Goal: Register for event/course: Sign up to attend an event or enroll in a course

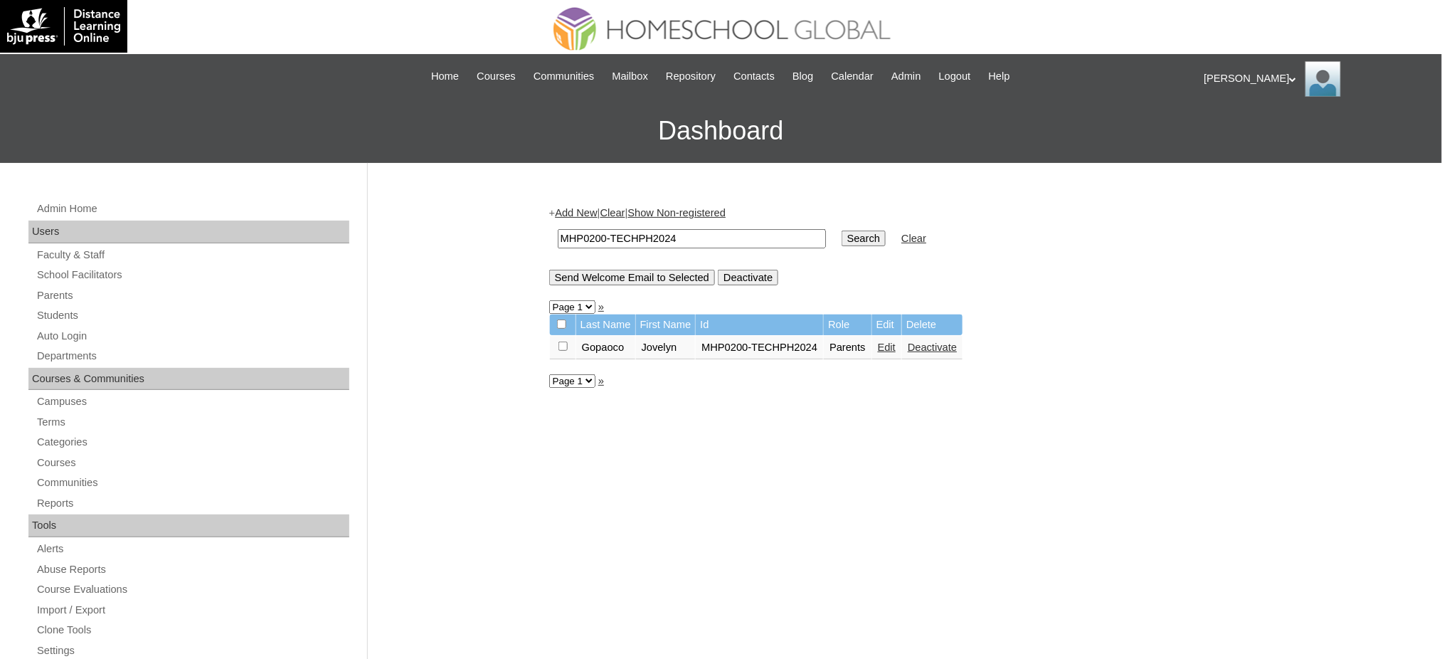
drag, startPoint x: 65, startPoint y: 294, endPoint x: 124, endPoint y: 177, distance: 130.4
click at [65, 294] on link "Parents" at bounding box center [193, 296] width 314 height 18
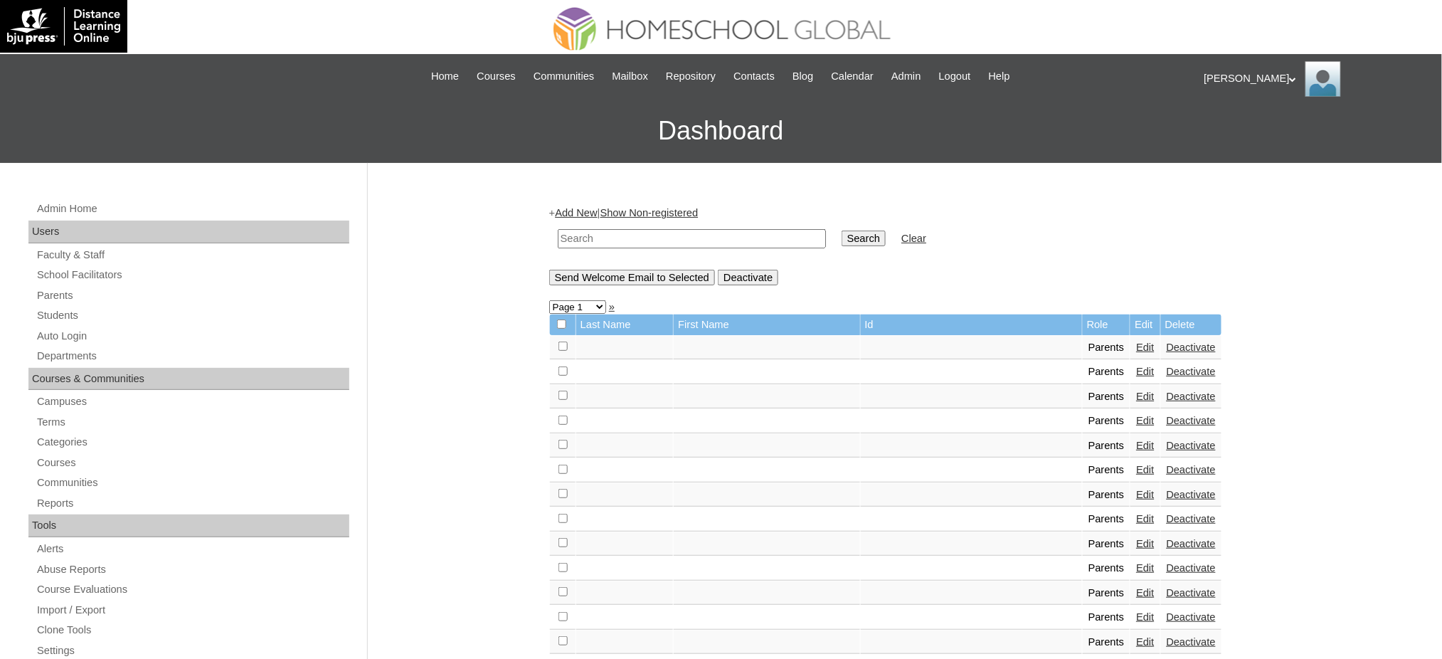
click at [670, 239] on input "text" at bounding box center [692, 238] width 268 height 19
paste input "MHP00166-TECHPH2023"
type input "MHP00166-TECHPH2023"
click at [842, 232] on input "Search" at bounding box center [864, 239] width 44 height 16
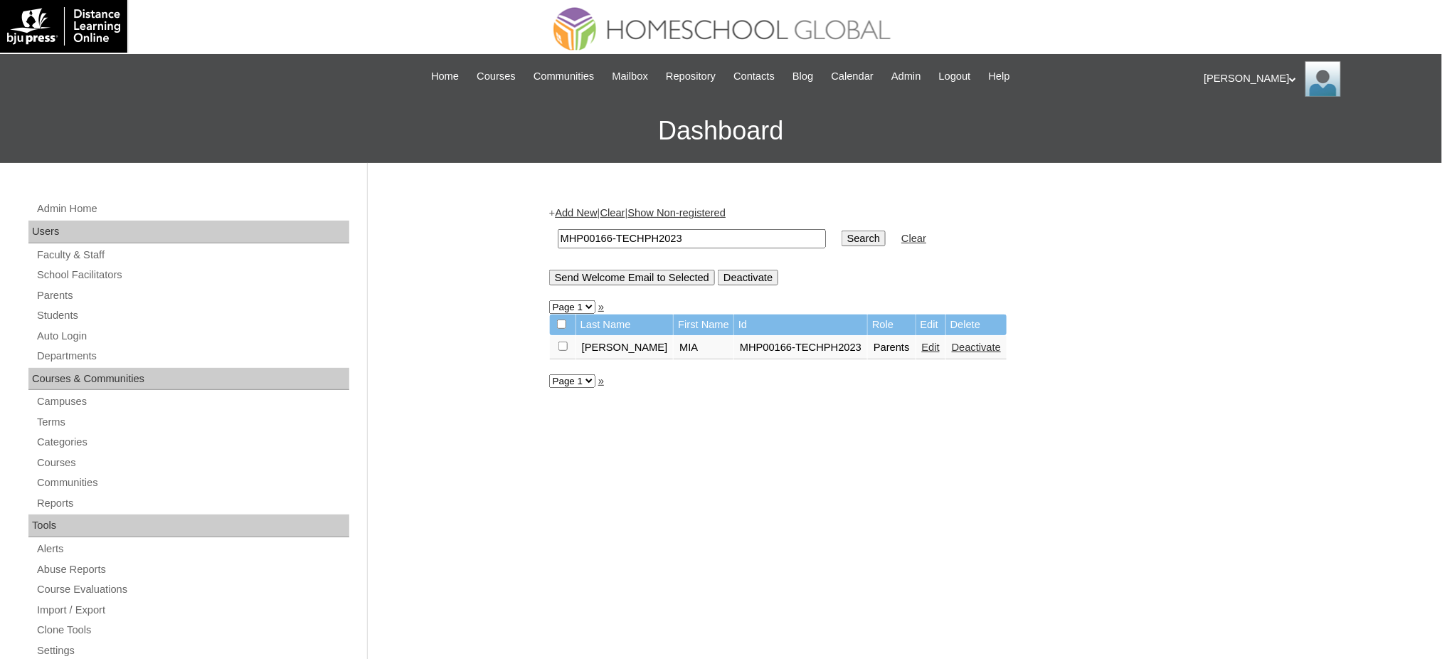
click at [922, 344] on link "Edit" at bounding box center [931, 346] width 18 height 11
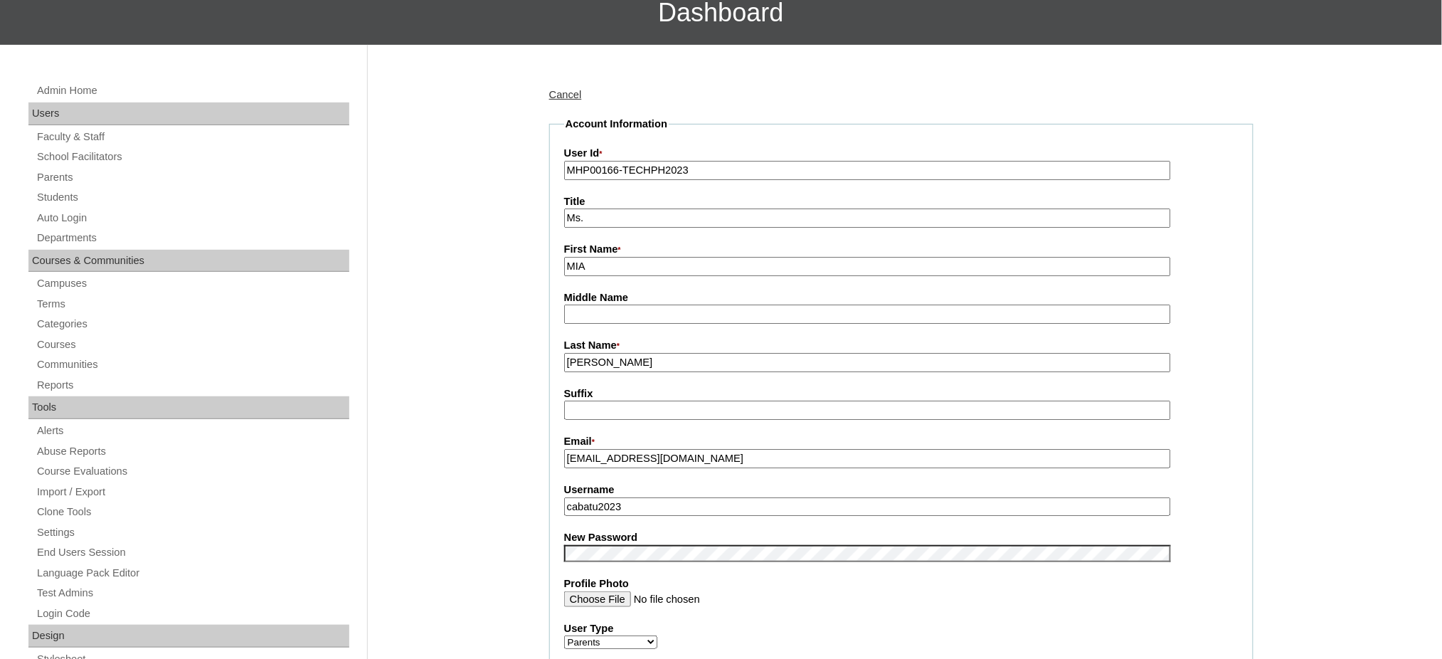
scroll to position [189, 0]
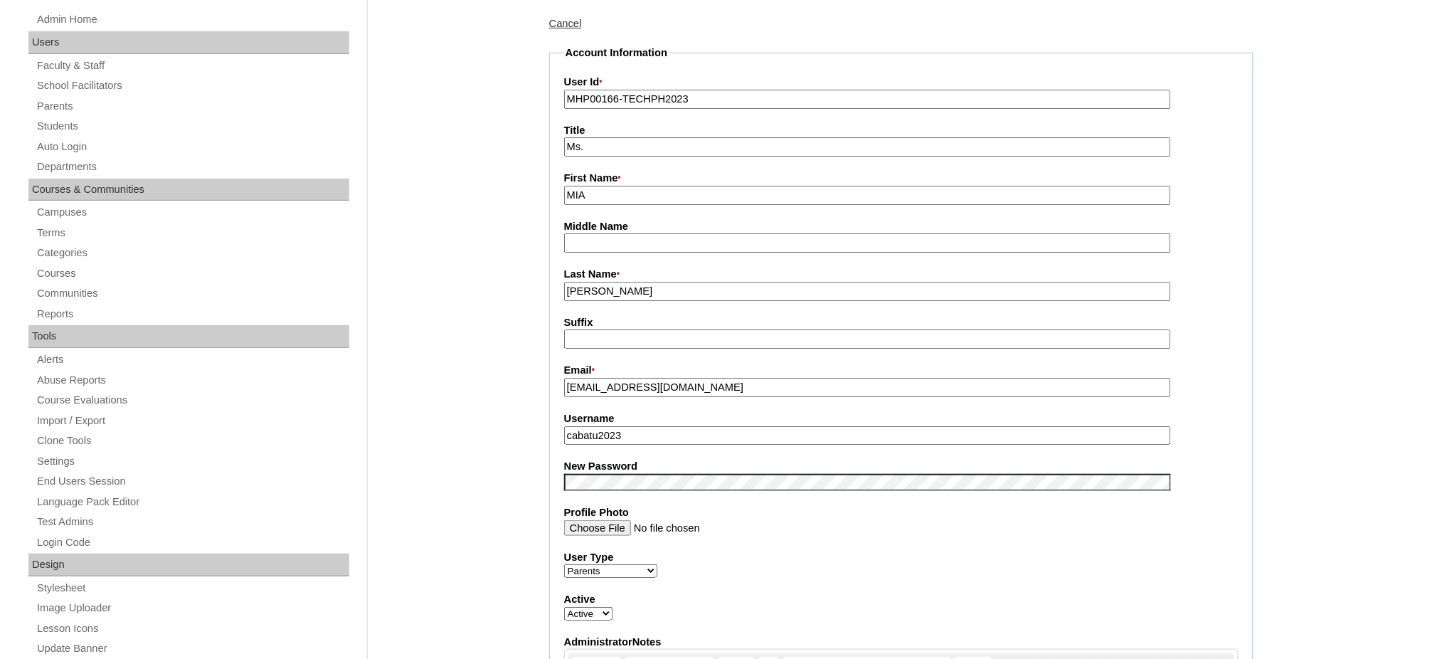
click at [690, 415] on label "Username" at bounding box center [901, 418] width 674 height 15
click at [690, 426] on input "cabatu2023" at bounding box center [867, 435] width 607 height 19
type input "v"
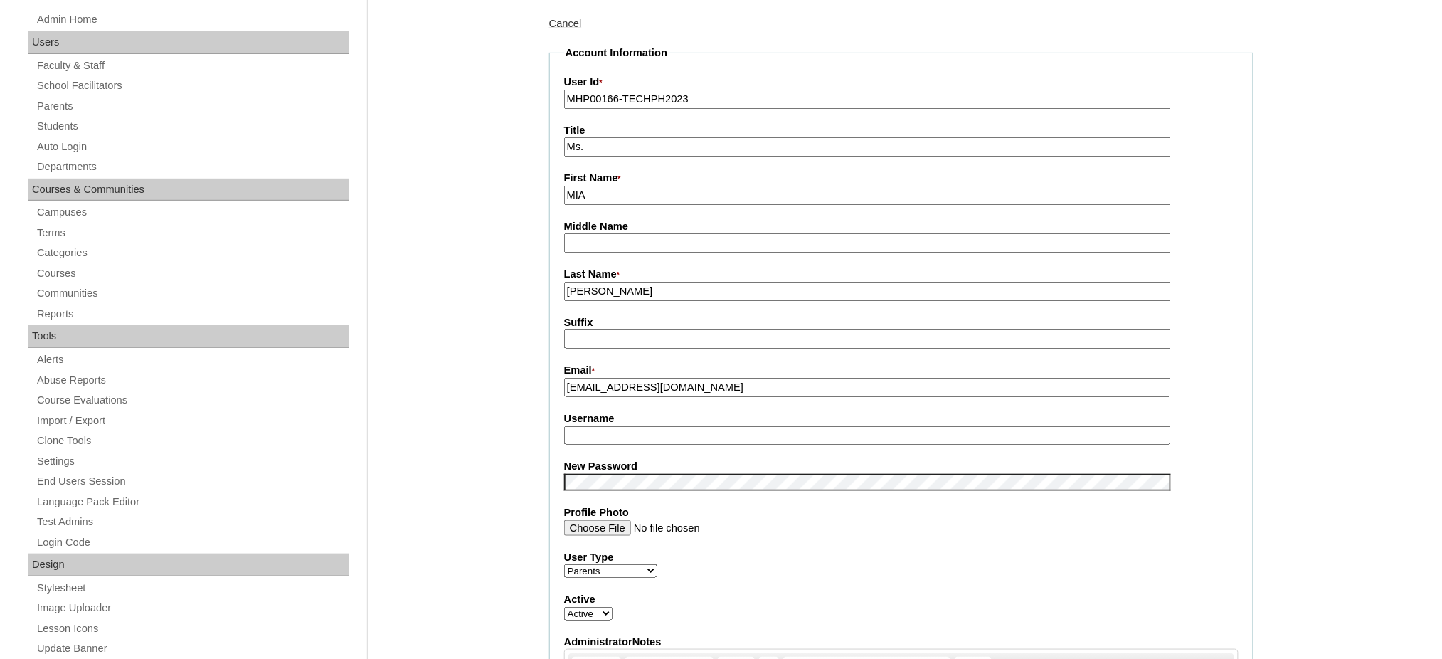
paste input "cabatu2023"
type input "cabatu2023"
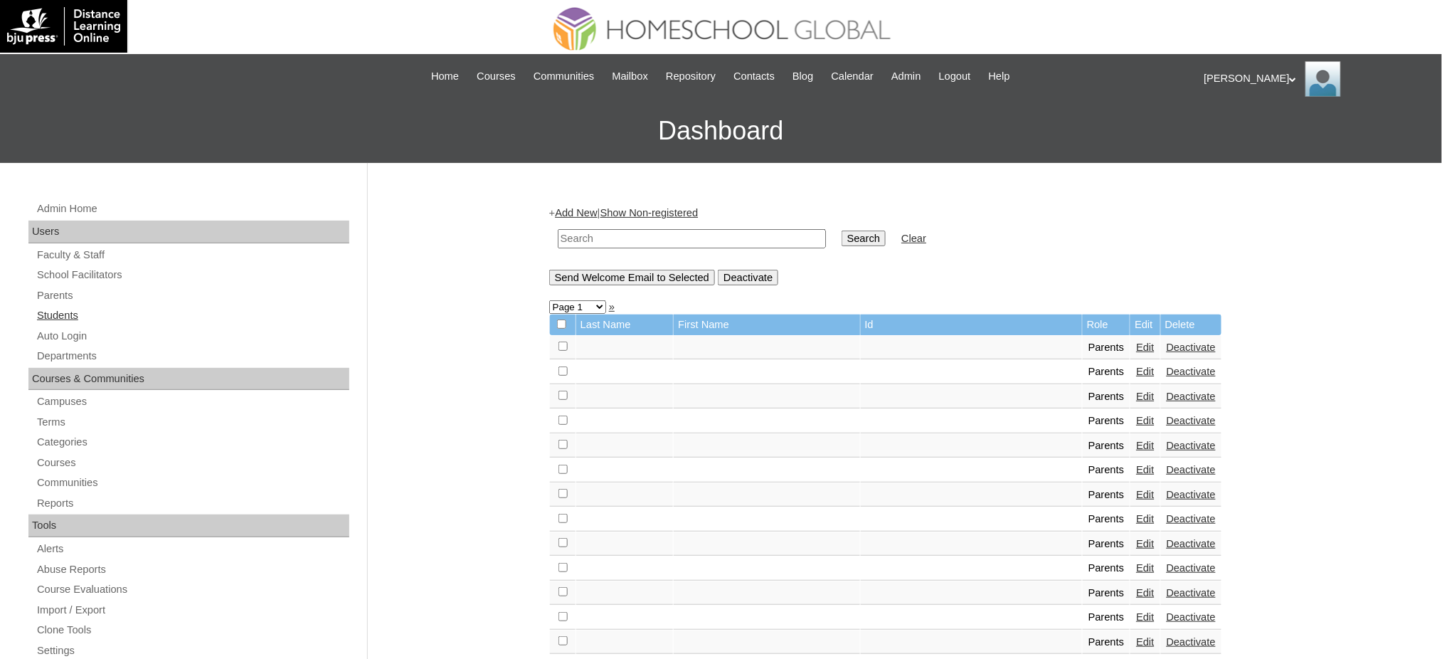
click at [66, 319] on link "Students" at bounding box center [193, 316] width 314 height 18
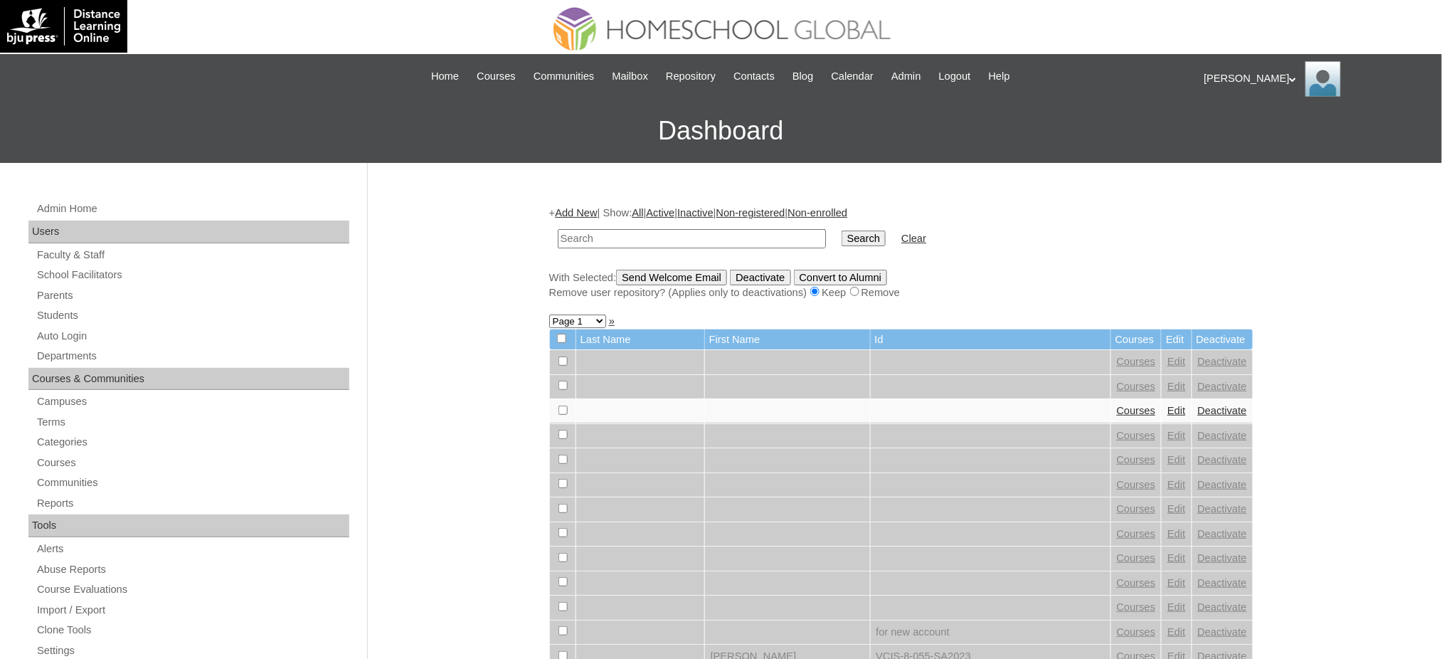
paste input "MHS0223-TECHPH2023"
type input "MHS0223-TECHPH2023"
click at [842, 238] on input "Search" at bounding box center [864, 239] width 44 height 16
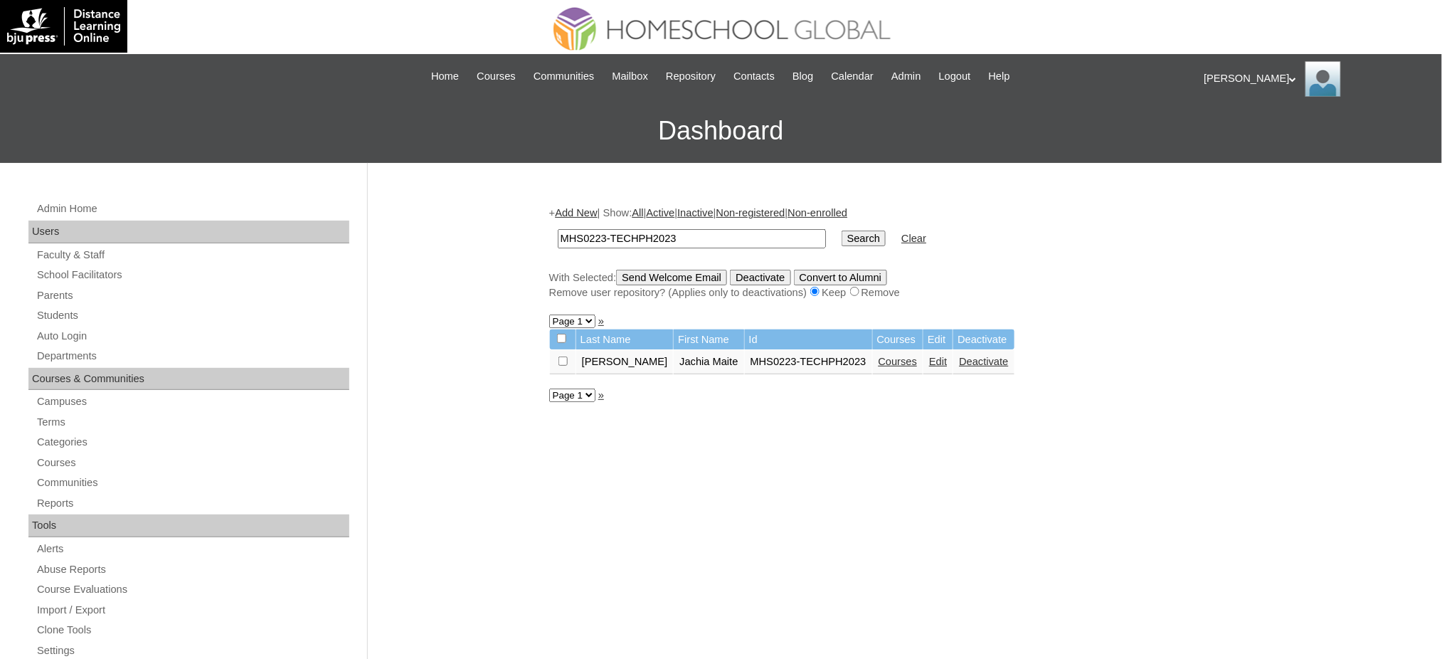
click at [929, 359] on link "Edit" at bounding box center [938, 361] width 18 height 11
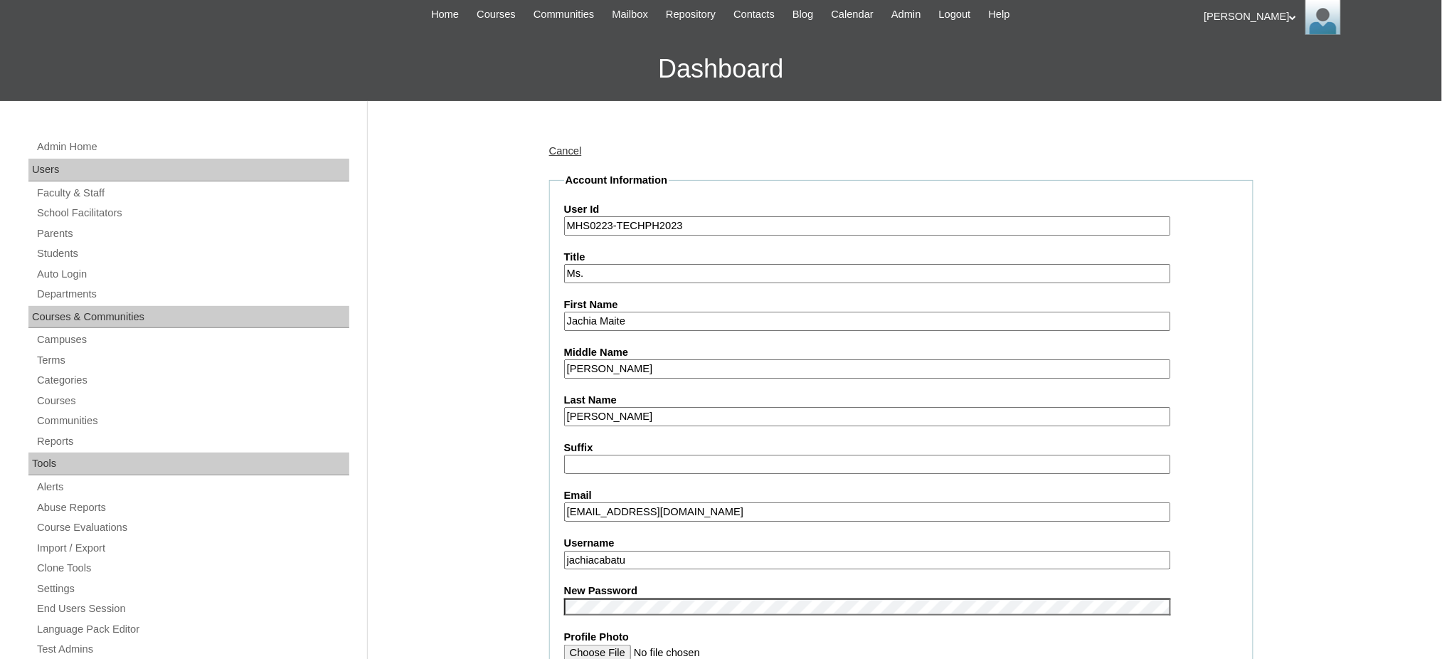
scroll to position [189, 0]
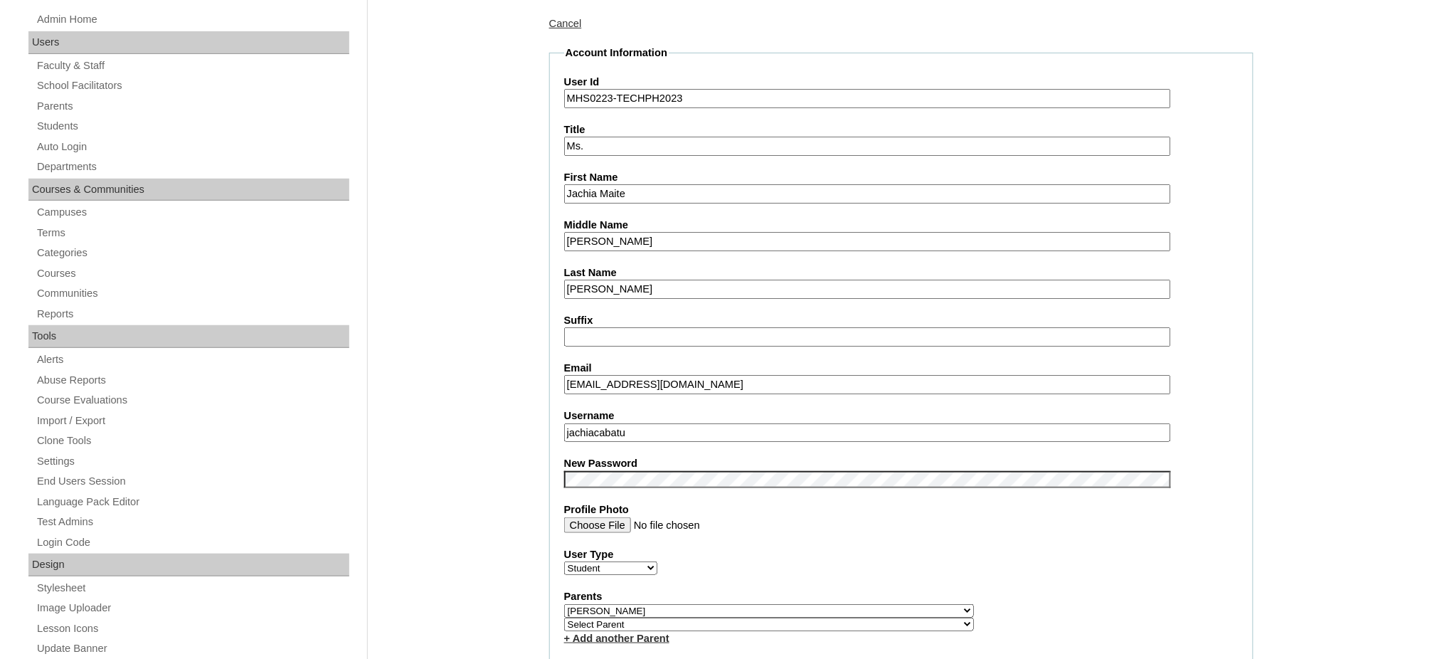
click at [618, 424] on input "jachiacabatu" at bounding box center [867, 432] width 607 height 19
click at [645, 188] on input "Jachia Maite" at bounding box center [867, 193] width 607 height 19
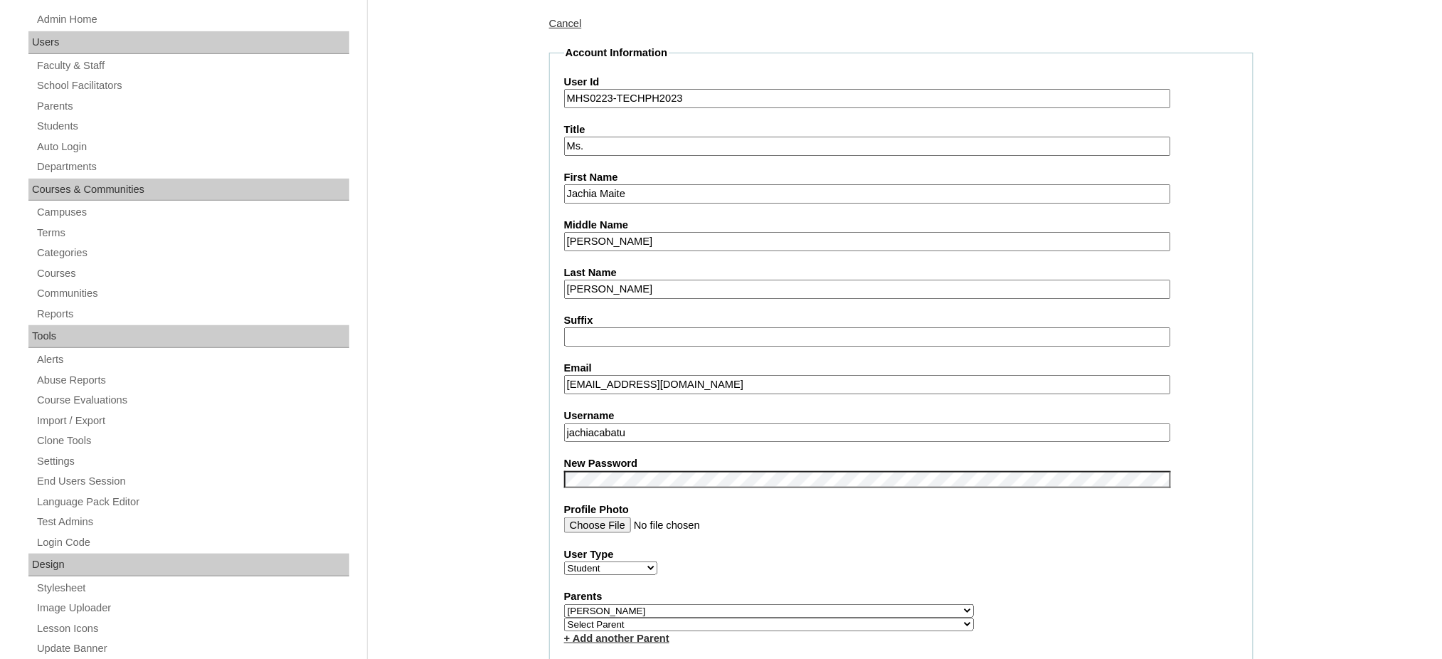
click at [645, 188] on input "Jachia Maite" at bounding box center [867, 193] width 607 height 19
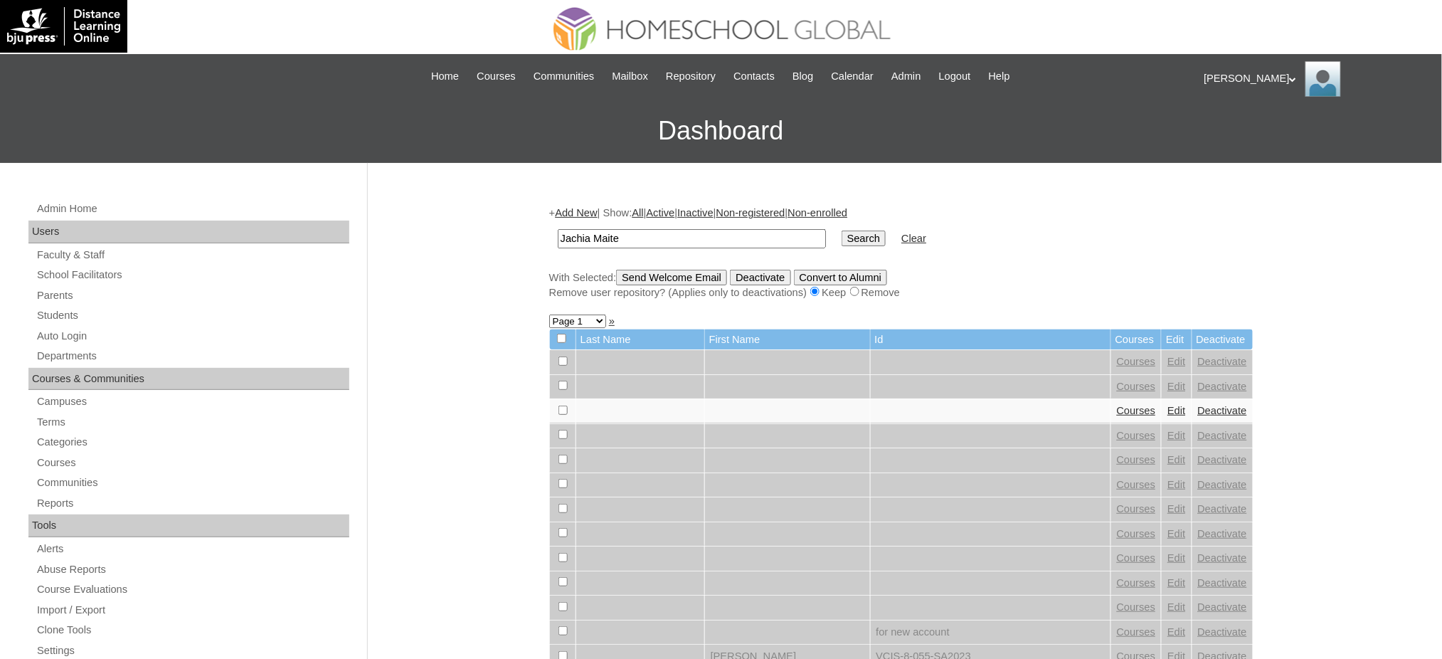
type input "Jachia Maite"
click at [842, 231] on input "Search" at bounding box center [864, 239] width 44 height 16
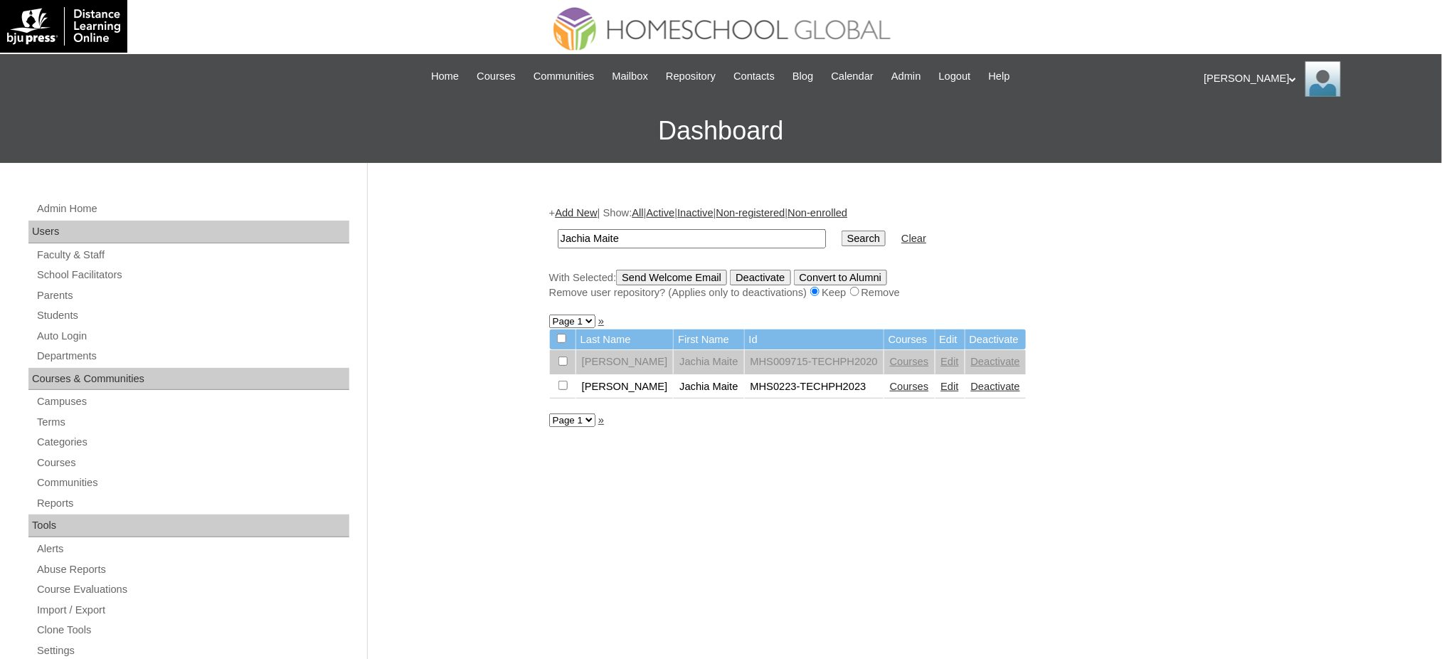
click at [890, 384] on link "Courses" at bounding box center [909, 386] width 39 height 11
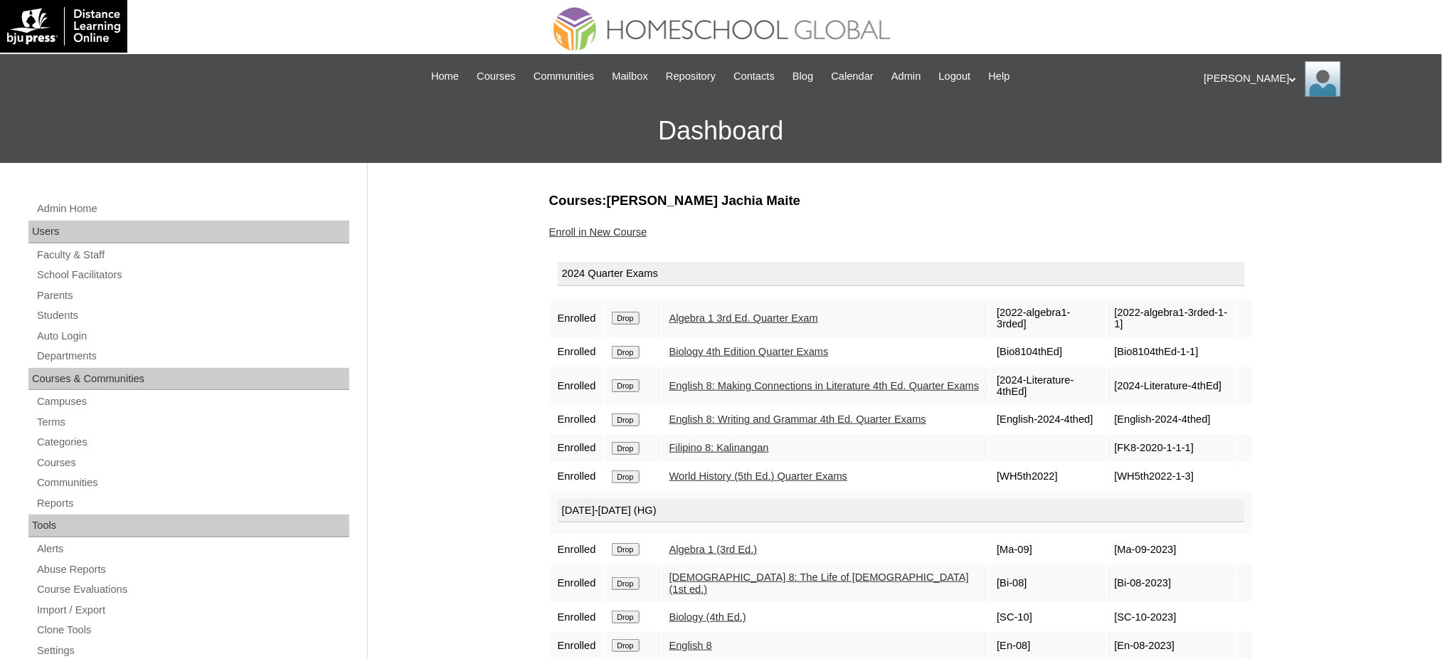
click at [633, 312] on input "Drop" at bounding box center [626, 318] width 28 height 13
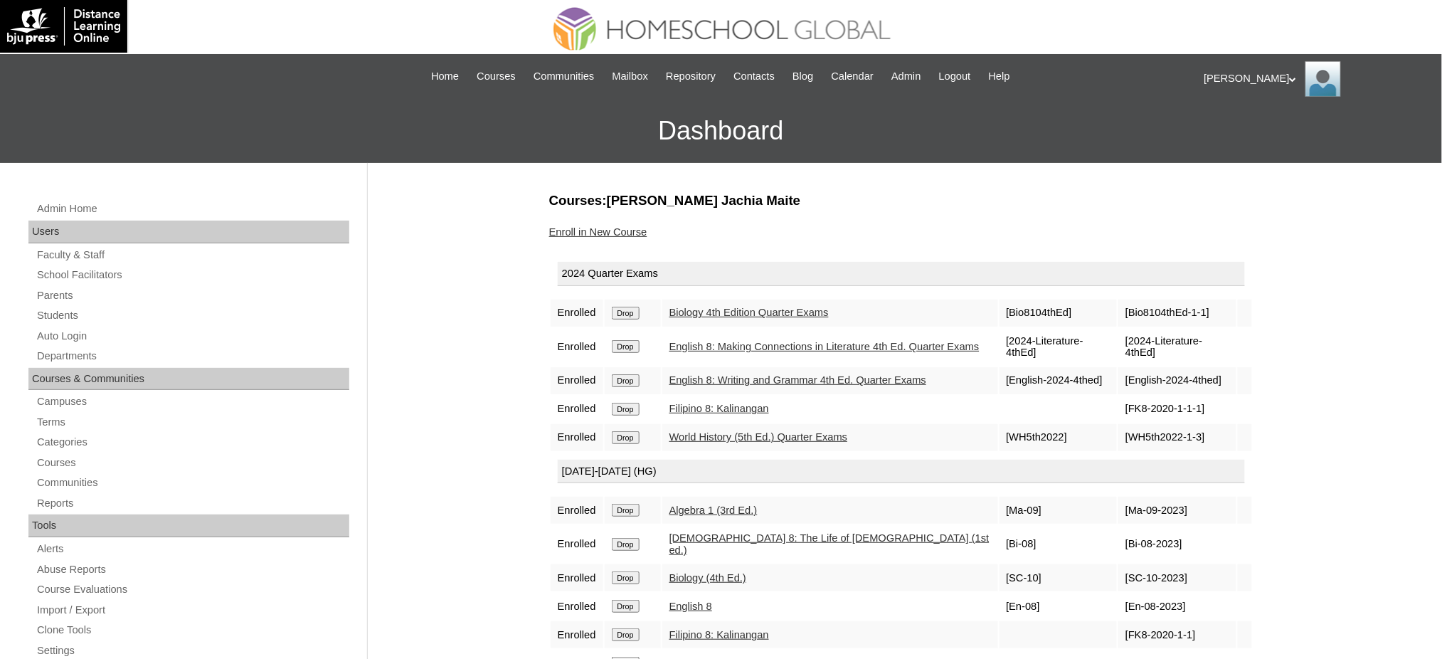
click at [627, 312] on input "Drop" at bounding box center [626, 313] width 28 height 13
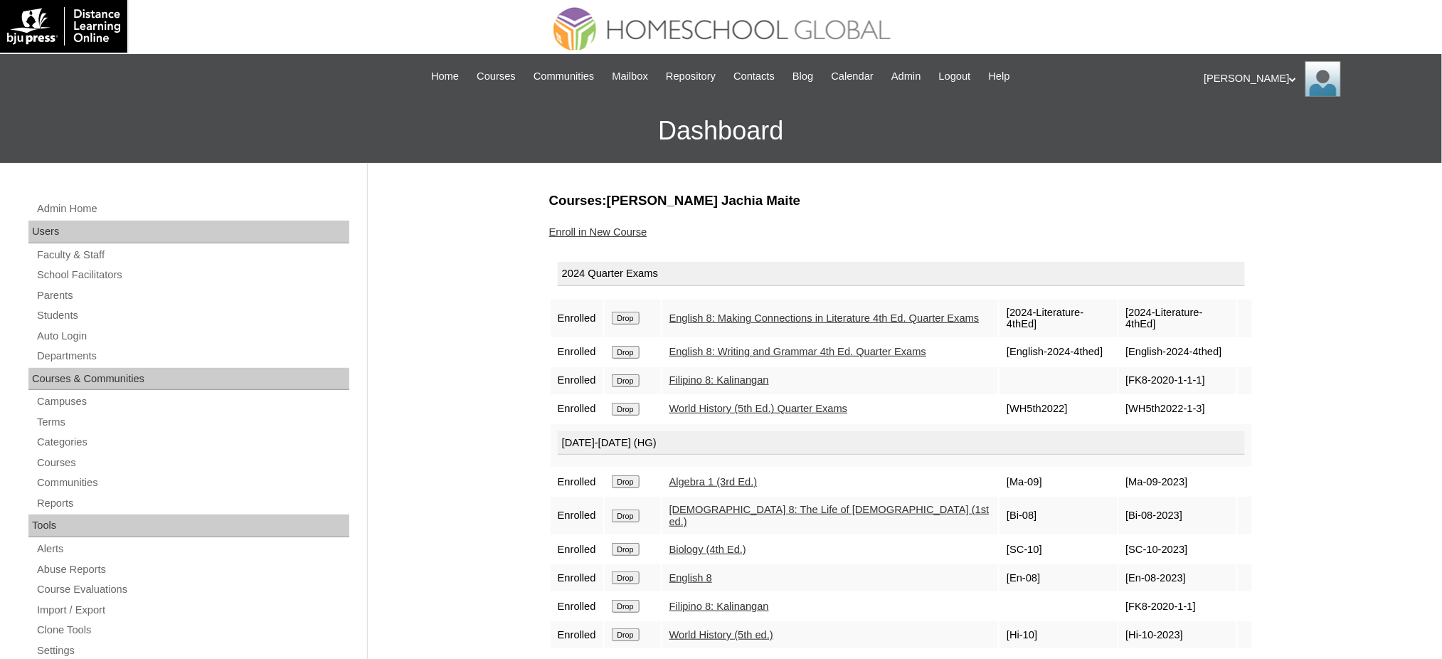
click at [630, 312] on form "Drop" at bounding box center [633, 317] width 42 height 11
click at [626, 306] on td "Drop" at bounding box center [633, 319] width 56 height 38
click at [626, 315] on input "Drop" at bounding box center [626, 318] width 28 height 13
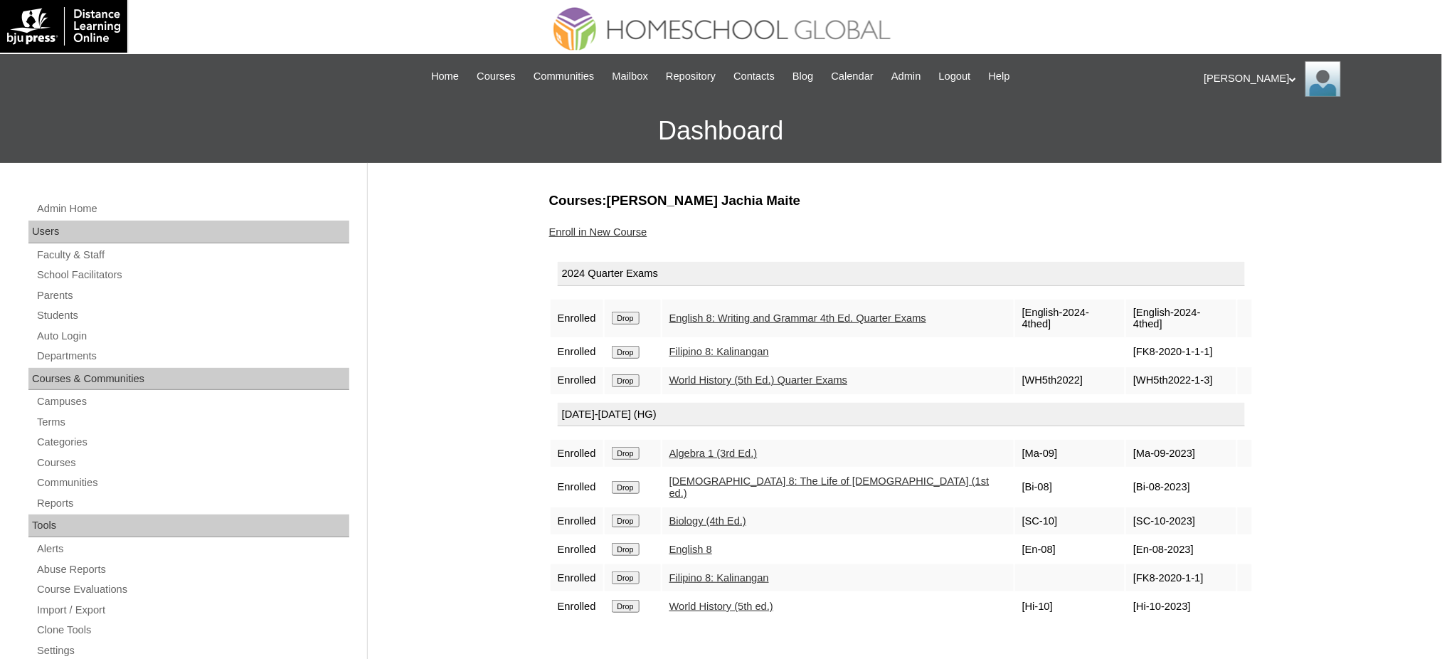
click at [639, 312] on input "Drop" at bounding box center [626, 318] width 28 height 13
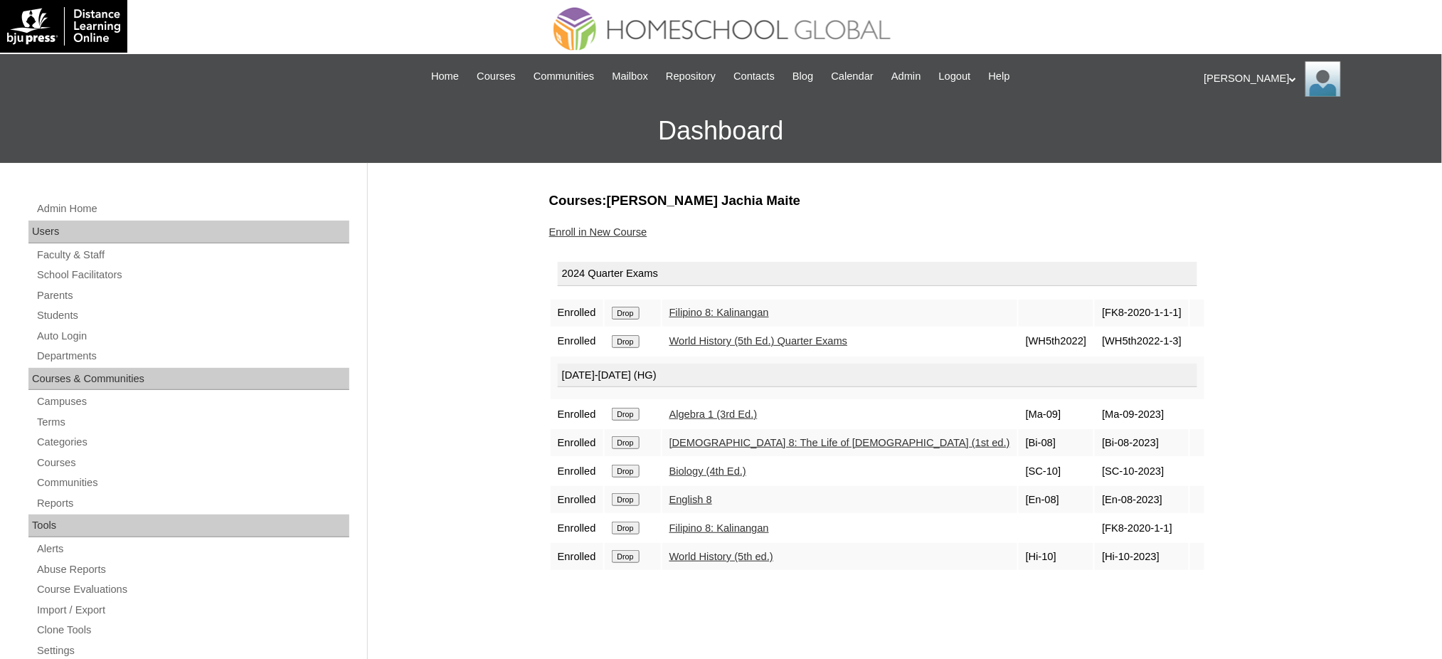
click at [640, 307] on input "Drop" at bounding box center [626, 313] width 28 height 13
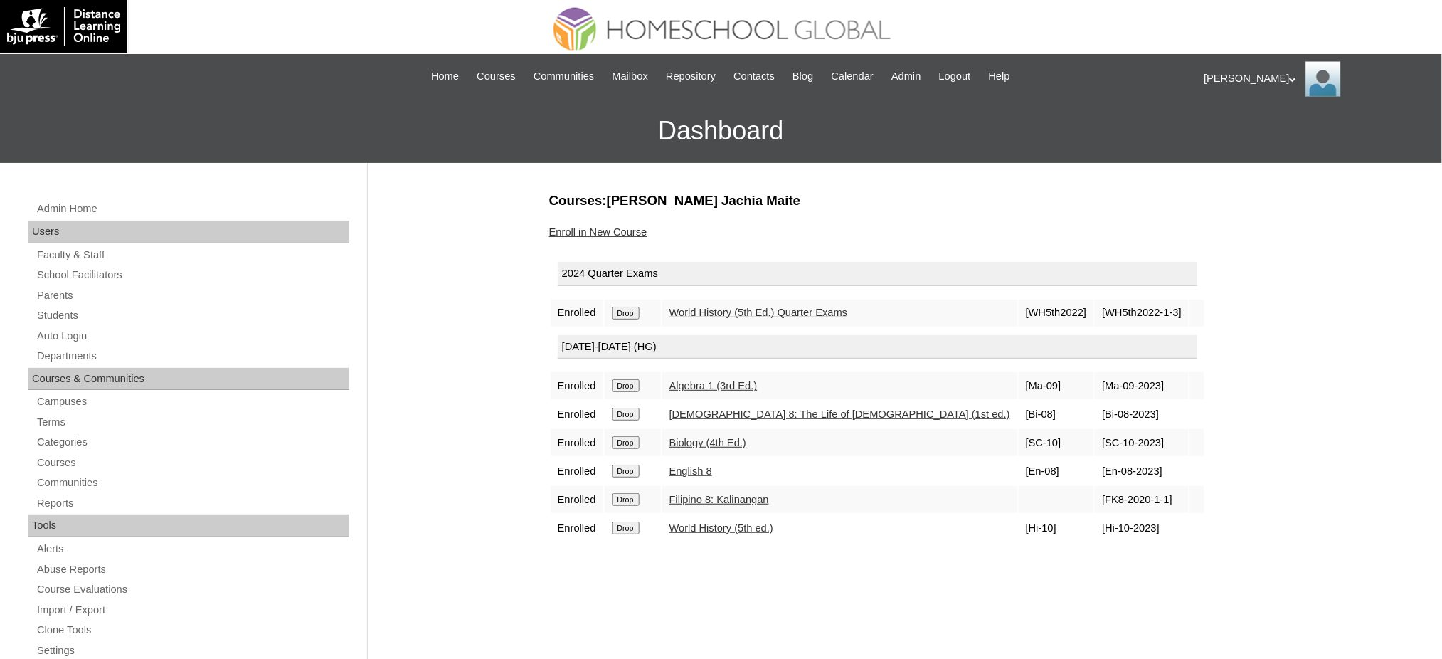
click at [621, 316] on td "Drop" at bounding box center [633, 313] width 56 height 27
click at [621, 314] on input "Drop" at bounding box center [626, 313] width 28 height 13
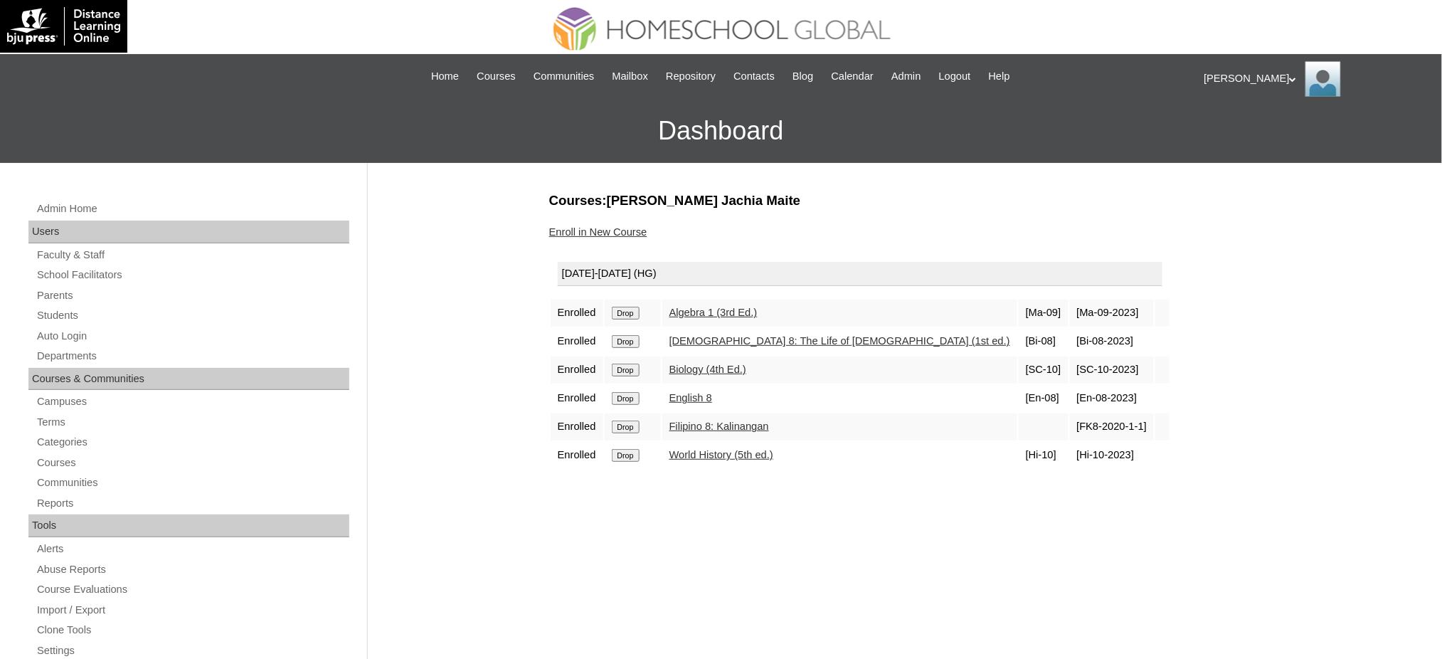
click at [628, 316] on td "Drop" at bounding box center [633, 313] width 56 height 27
click at [640, 311] on input "Drop" at bounding box center [626, 313] width 28 height 13
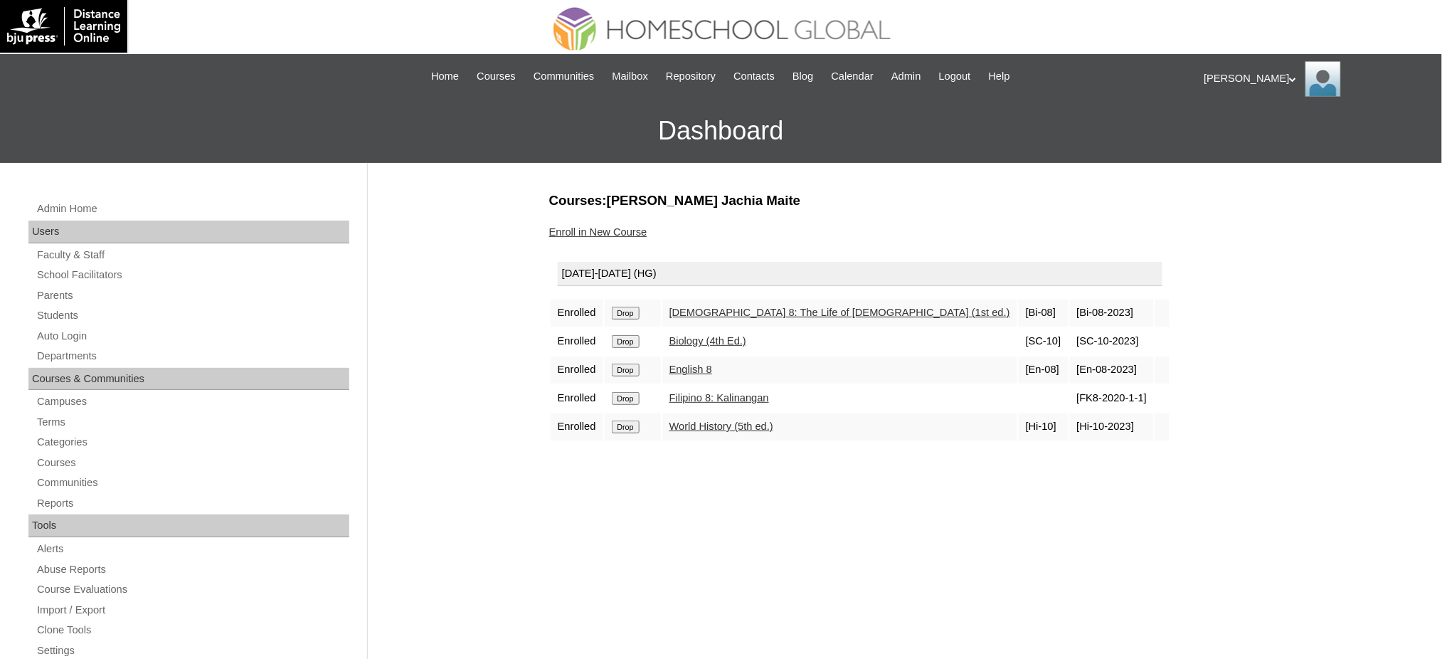
click at [636, 311] on input "Drop" at bounding box center [626, 313] width 28 height 13
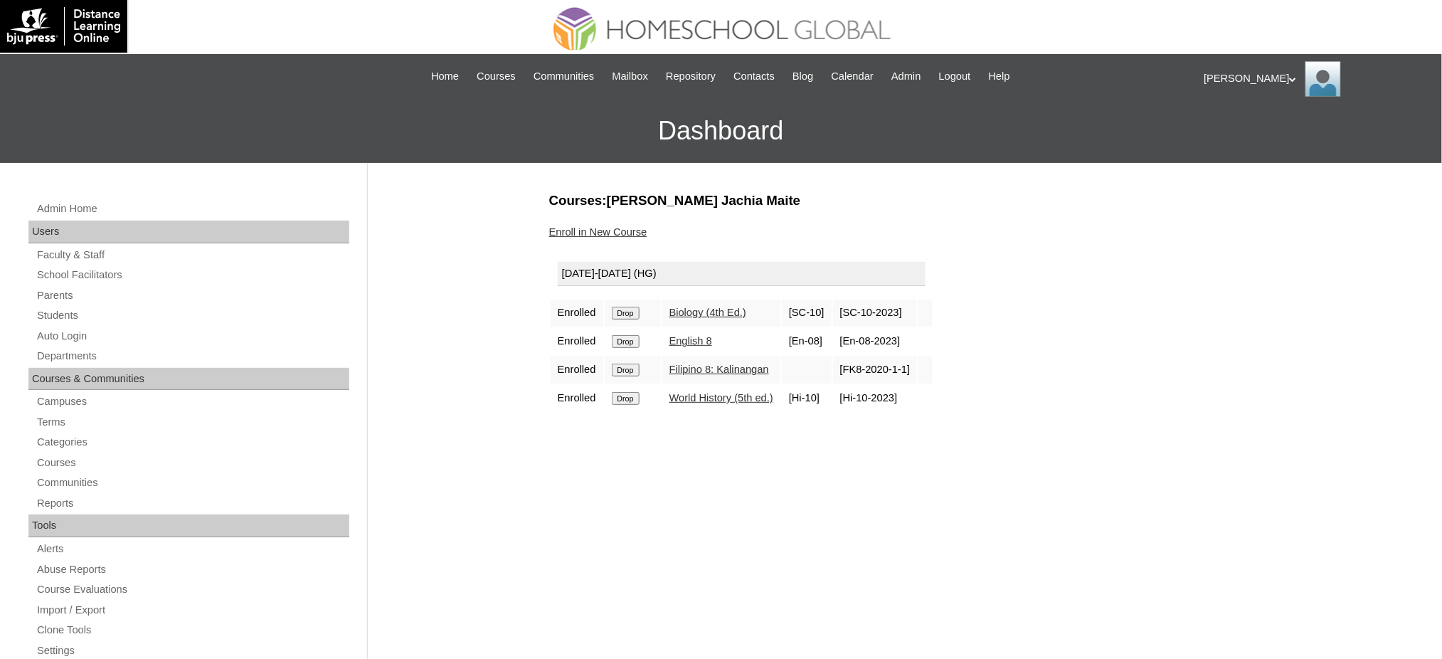
click at [621, 314] on input "Drop" at bounding box center [626, 313] width 28 height 13
click at [639, 310] on input "Drop" at bounding box center [626, 313] width 28 height 13
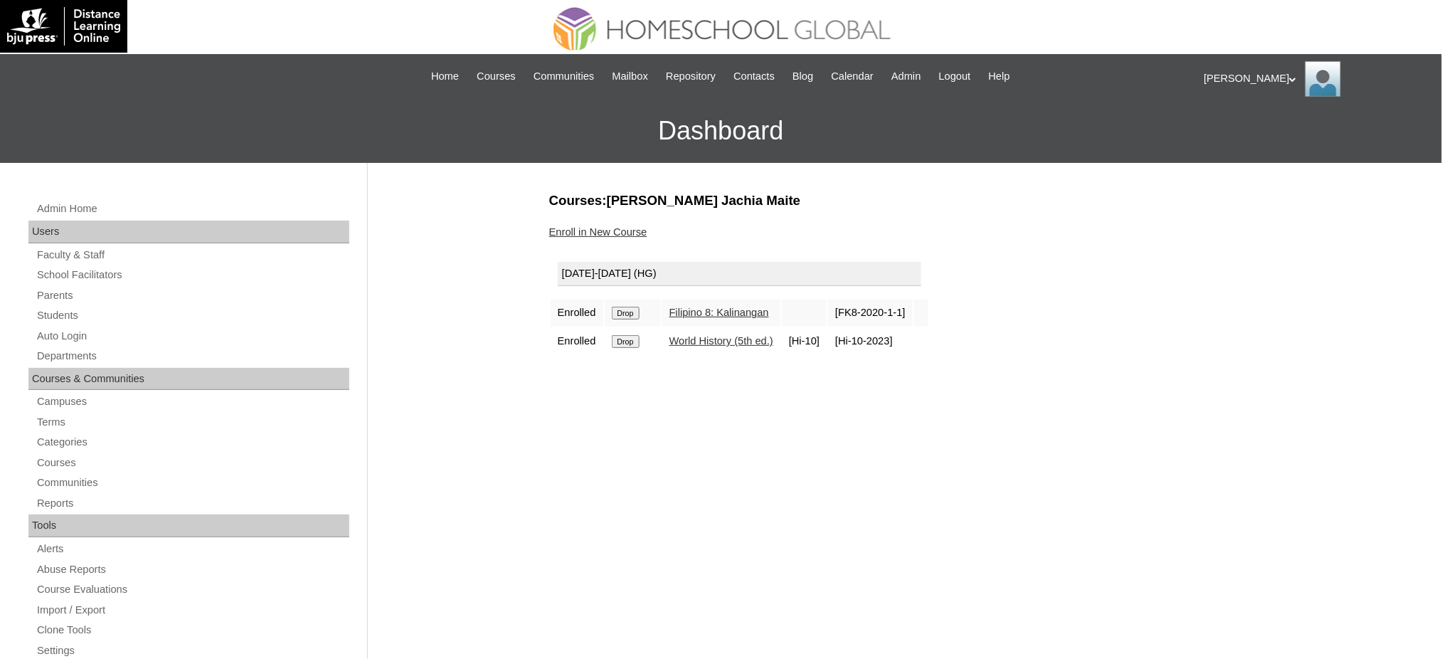
click at [622, 312] on input "Drop" at bounding box center [626, 313] width 28 height 13
click at [635, 308] on input "Drop" at bounding box center [626, 313] width 28 height 13
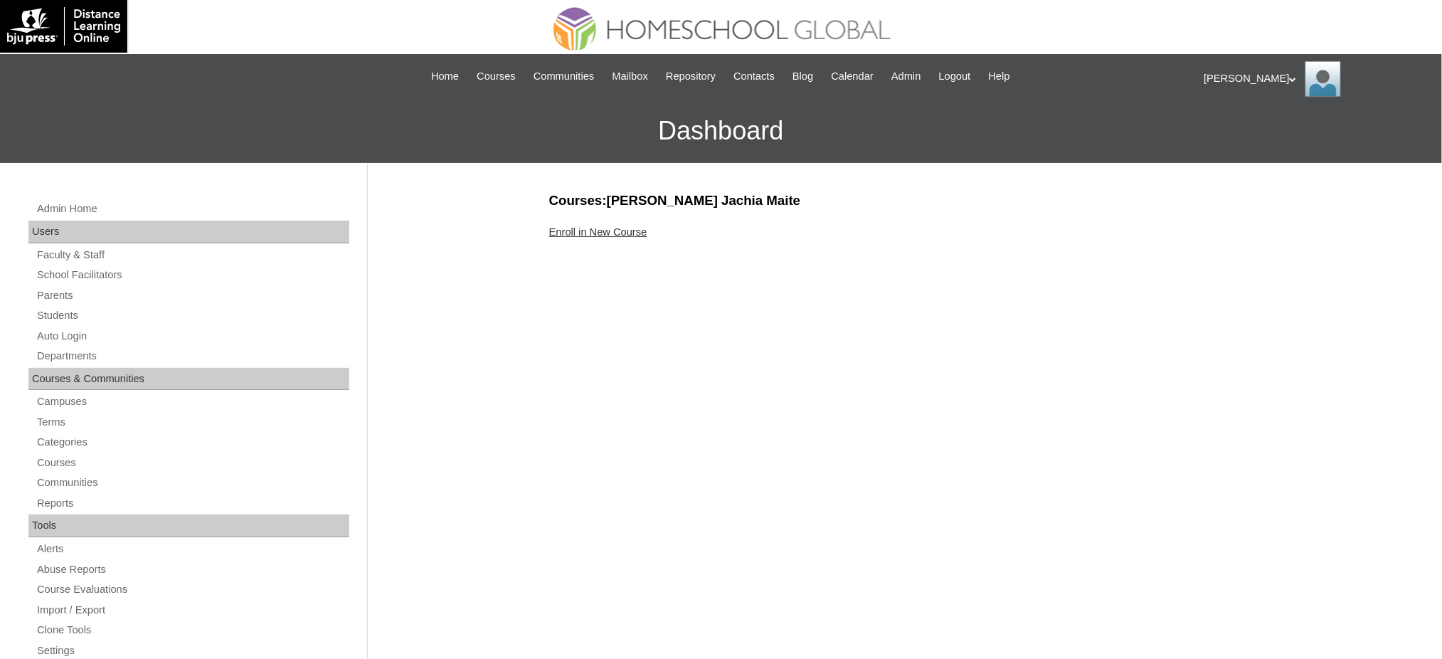
click at [643, 231] on link "Enroll in New Course" at bounding box center [598, 231] width 98 height 11
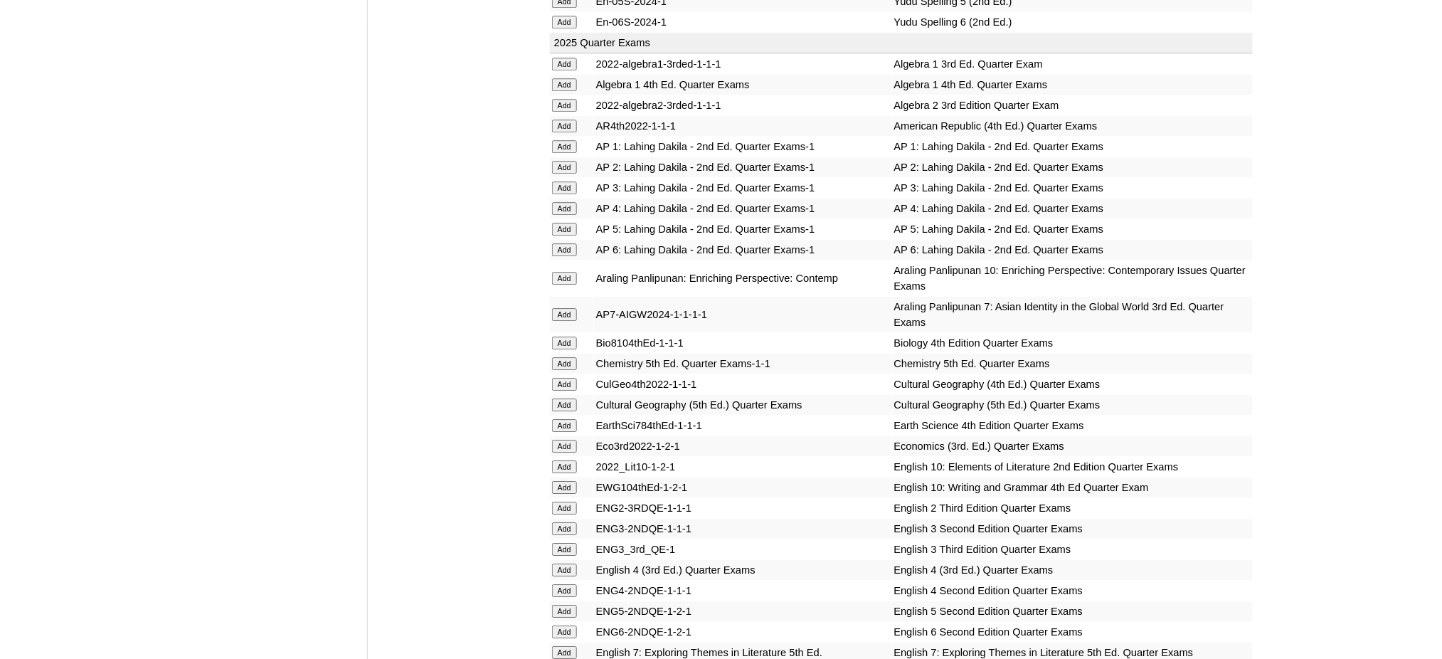
scroll to position [1423, 0]
click at [571, 97] on input "Add" at bounding box center [564, 103] width 25 height 13
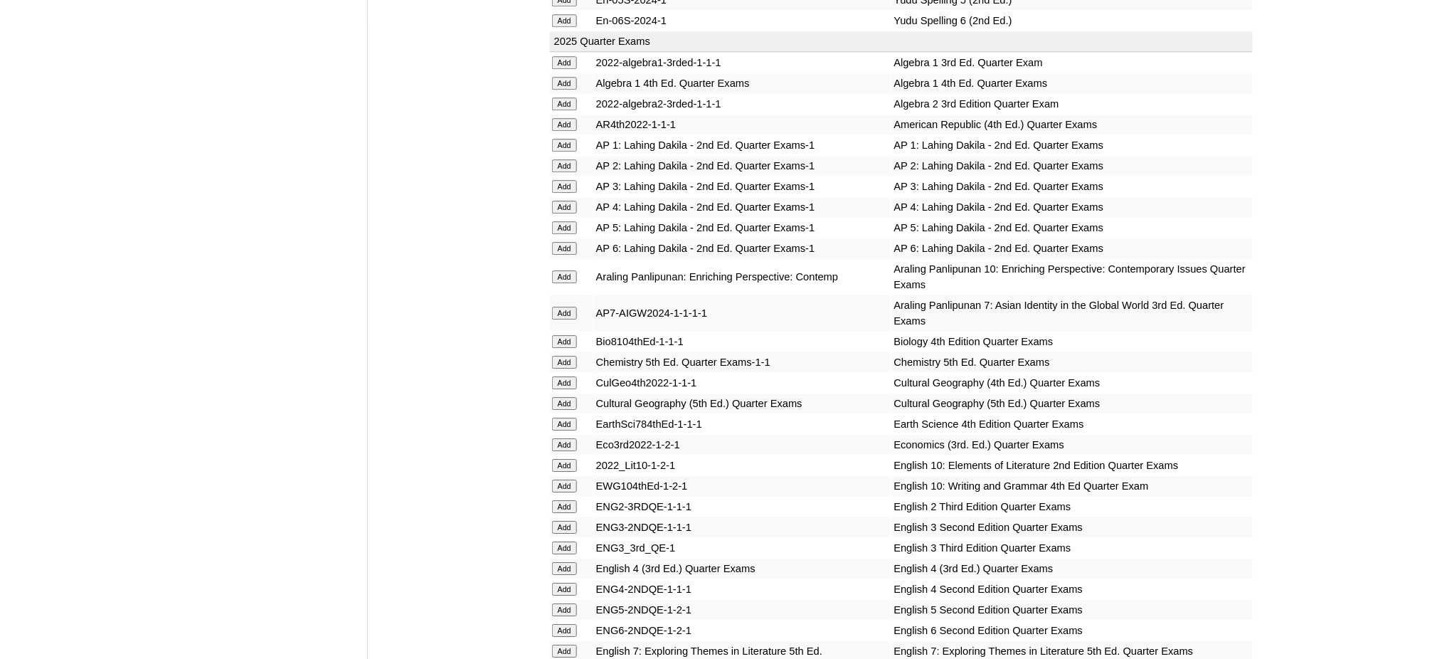
click at [571, 97] on input "Add" at bounding box center [564, 103] width 25 height 13
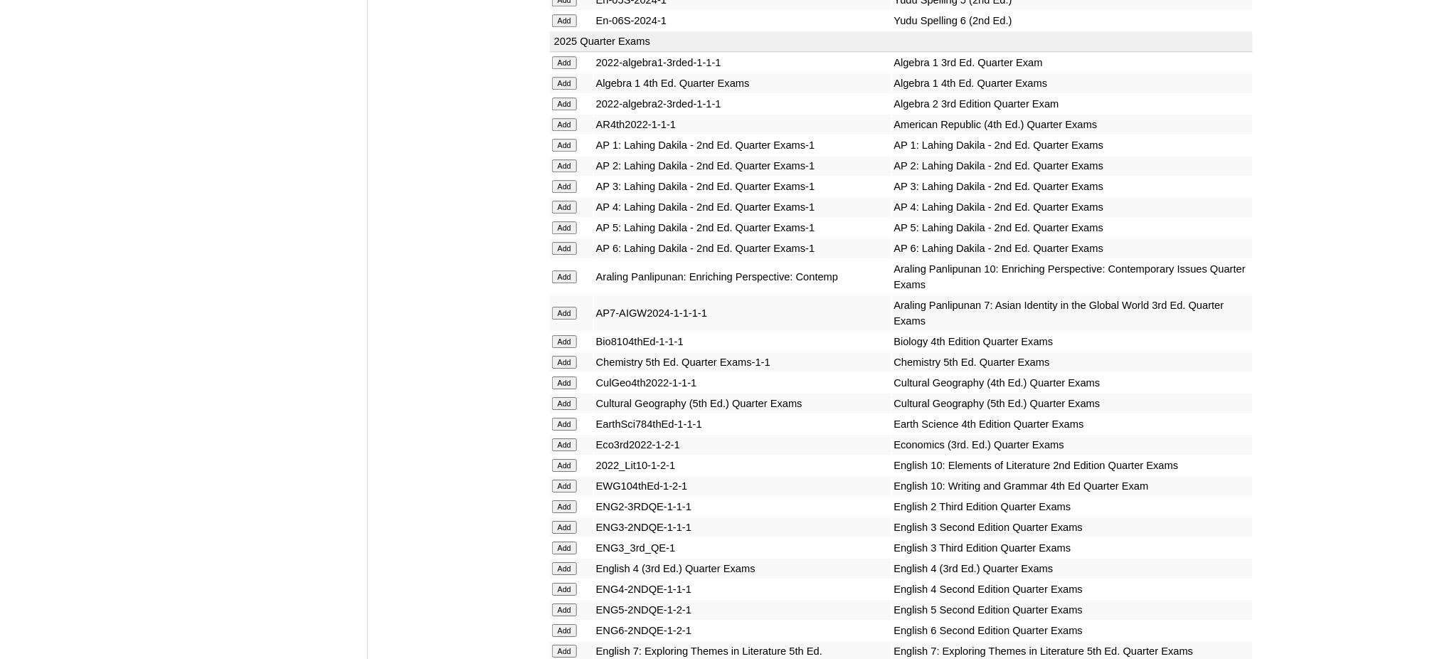
click at [564, 356] on input "Add" at bounding box center [564, 362] width 25 height 13
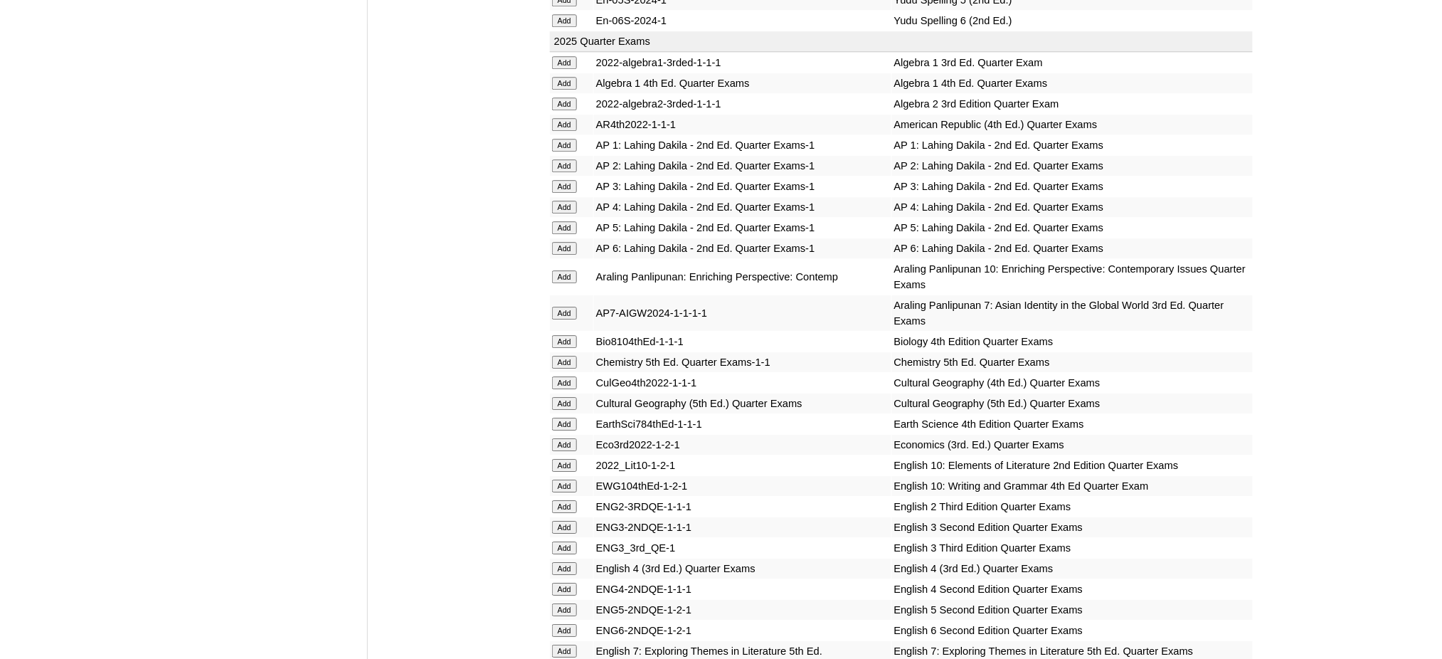
click at [564, 356] on input "Add" at bounding box center [564, 362] width 25 height 13
click at [569, 438] on input "Add" at bounding box center [564, 444] width 25 height 13
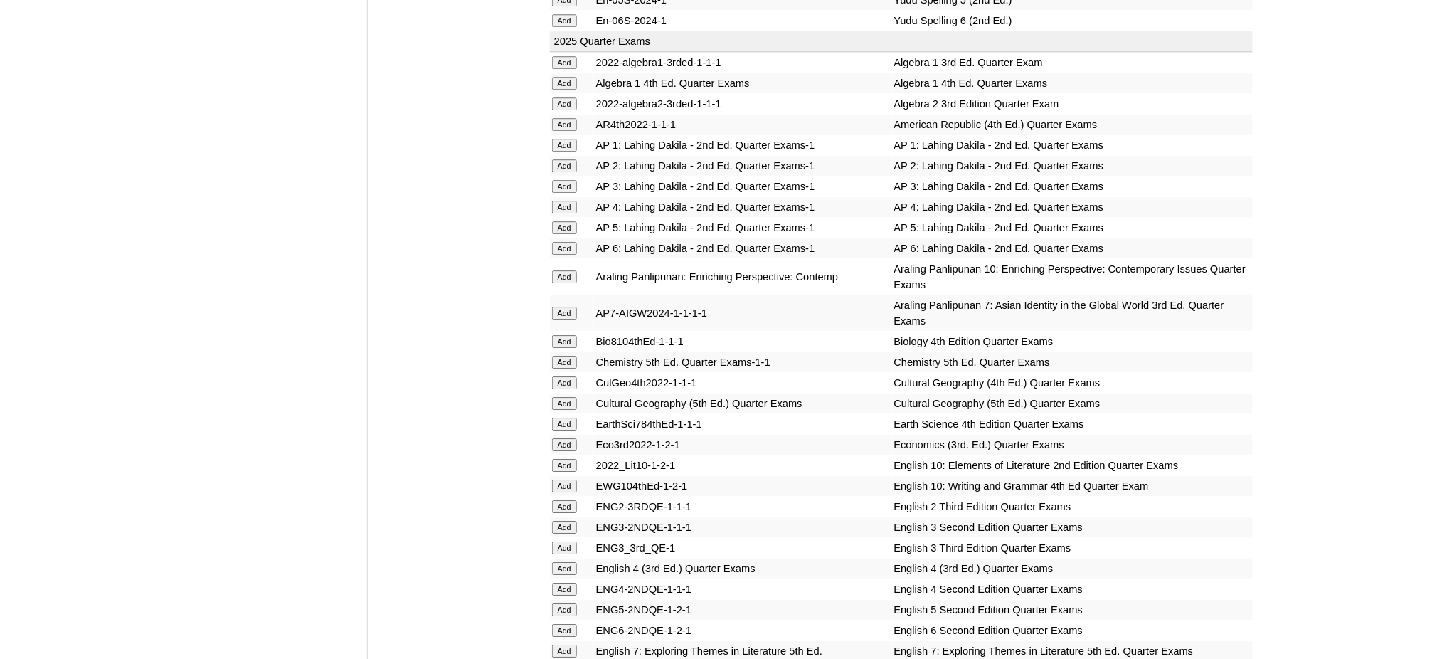
click at [569, 438] on input "Add" at bounding box center [564, 444] width 25 height 13
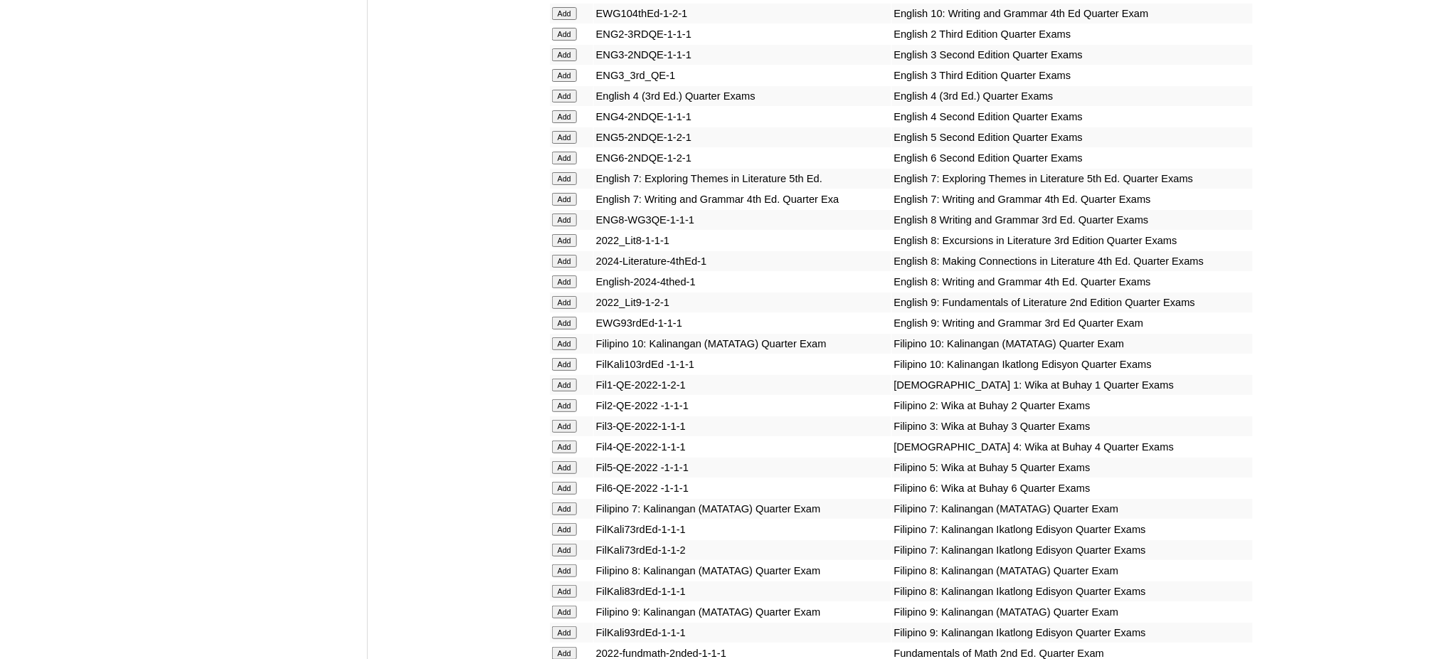
scroll to position [1897, 0]
click at [568, 295] on input "Add" at bounding box center [564, 301] width 25 height 13
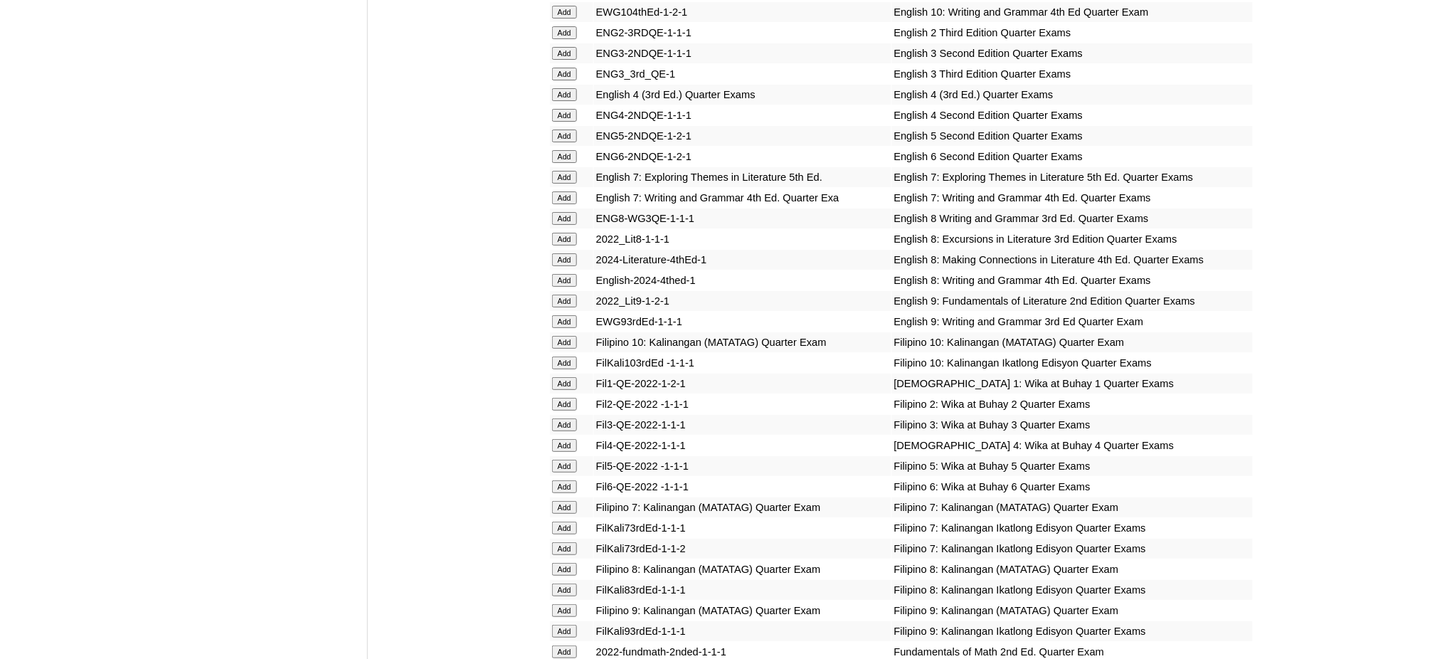
click at [559, 315] on input "Add" at bounding box center [564, 321] width 25 height 13
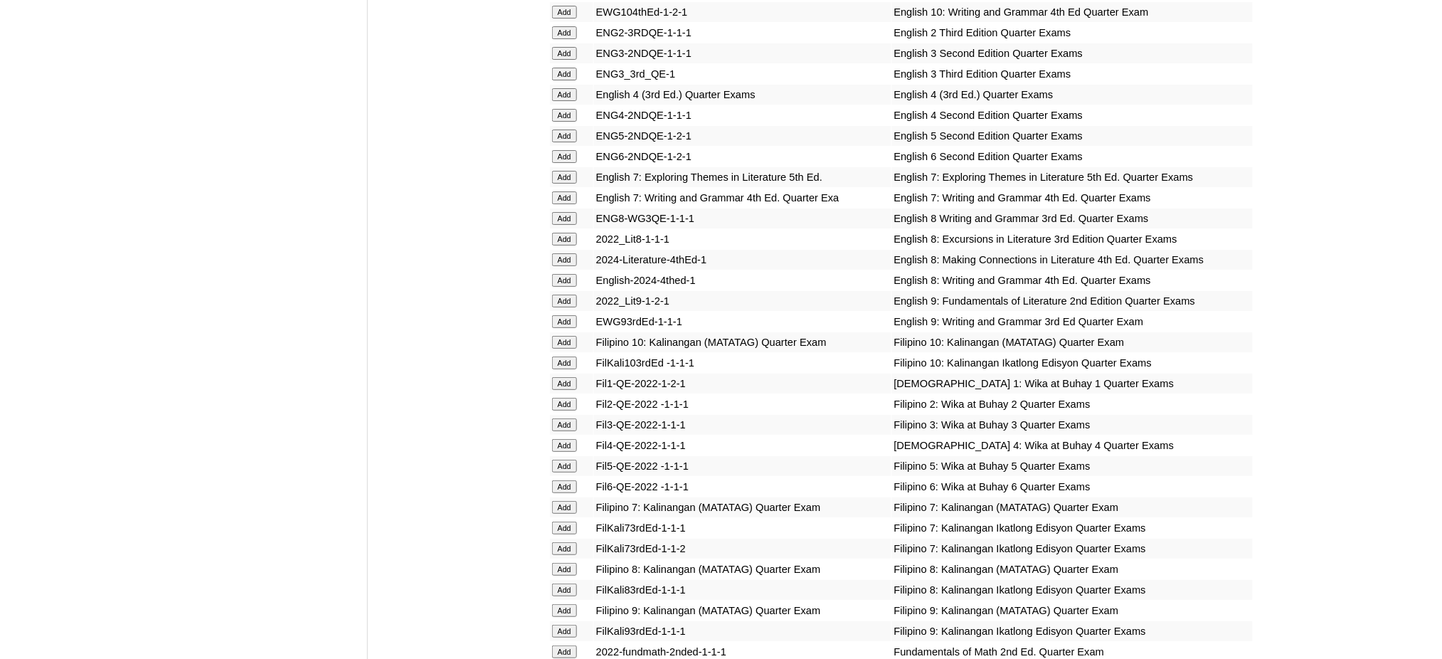
click at [559, 315] on input "Add" at bounding box center [564, 321] width 25 height 13
click at [562, 604] on input "Add" at bounding box center [564, 610] width 25 height 13
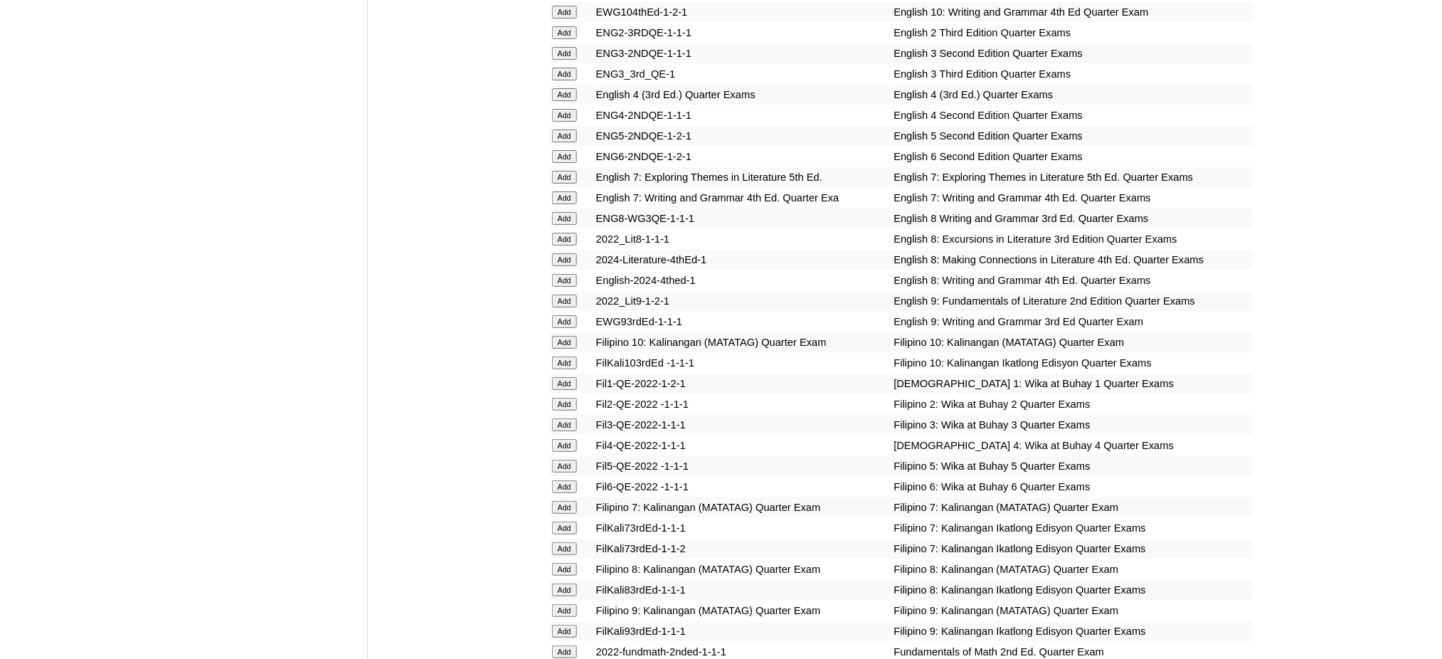
click at [562, 604] on input "Add" at bounding box center [564, 610] width 25 height 13
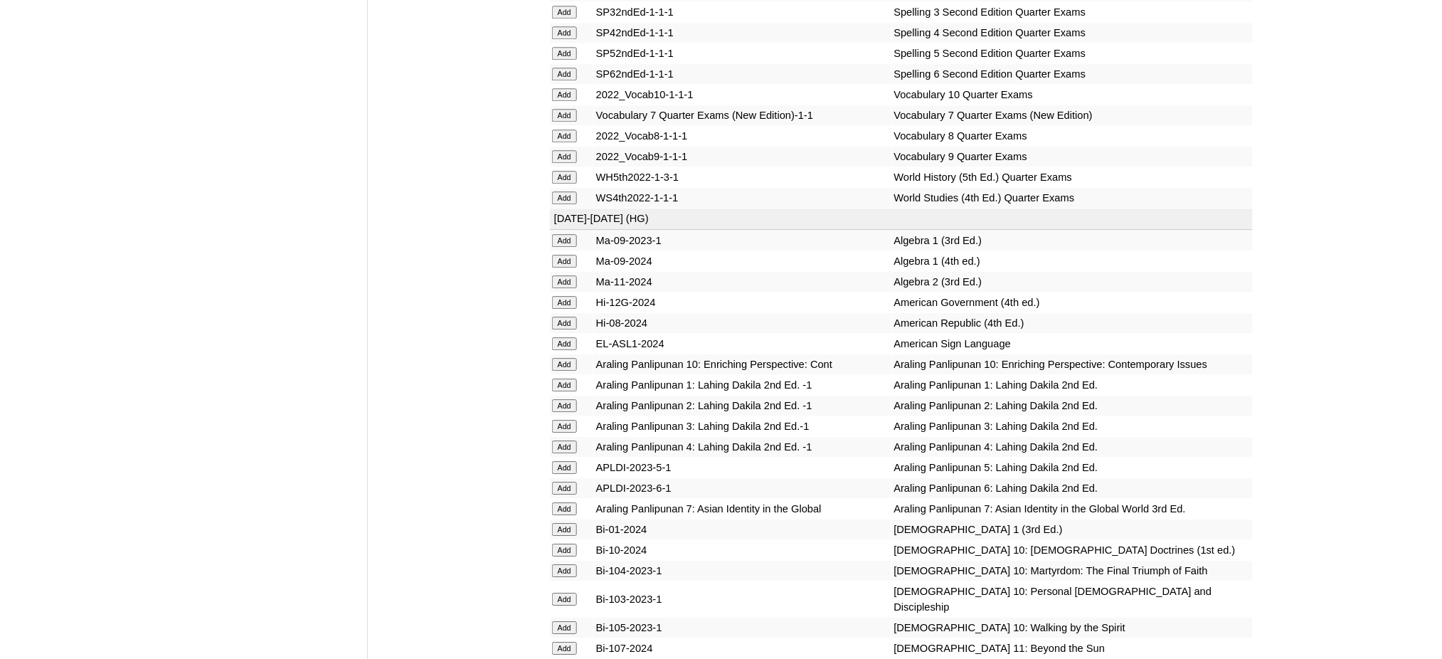
scroll to position [3320, 0]
click at [571, 151] on input "Add" at bounding box center [564, 157] width 25 height 13
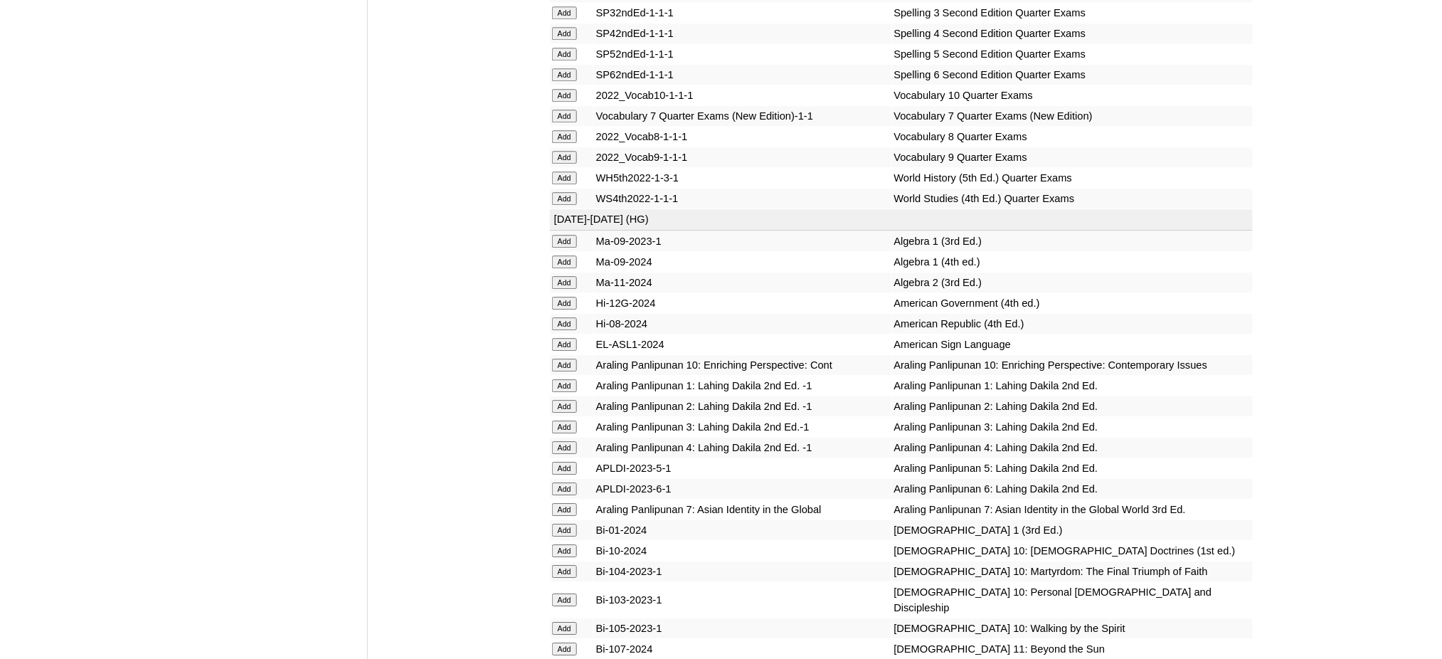
click at [571, 151] on input "Add" at bounding box center [564, 157] width 25 height 13
click at [564, 276] on input "Add" at bounding box center [564, 282] width 25 height 13
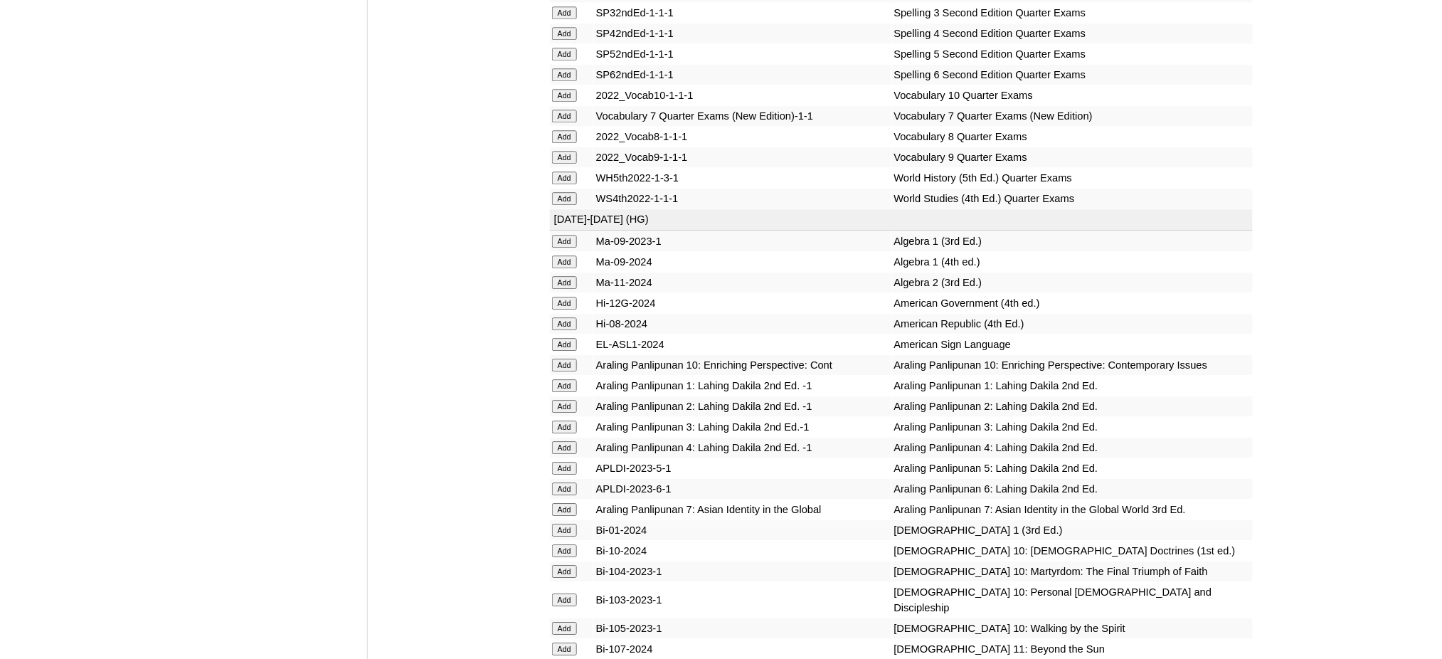
click at [564, 276] on input "Add" at bounding box center [564, 282] width 25 height 13
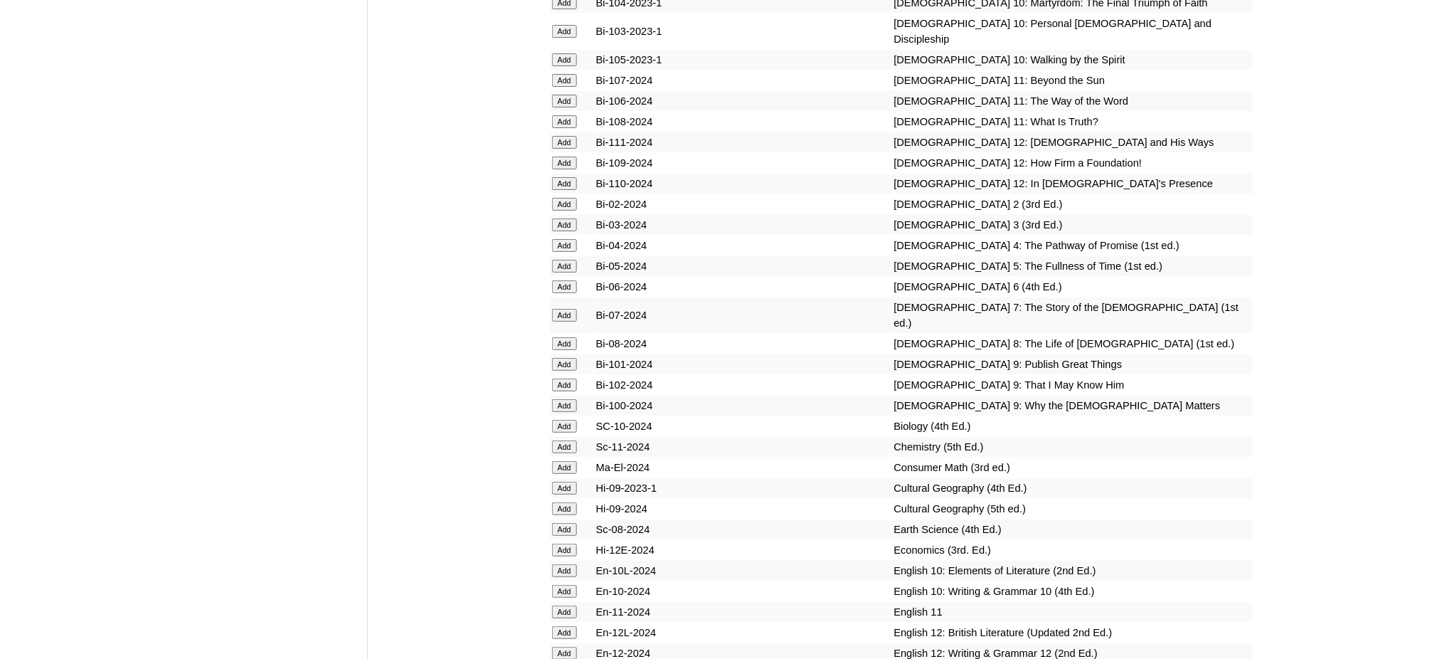
scroll to position [3889, 0]
click at [554, 357] on input "Add" at bounding box center [564, 363] width 25 height 13
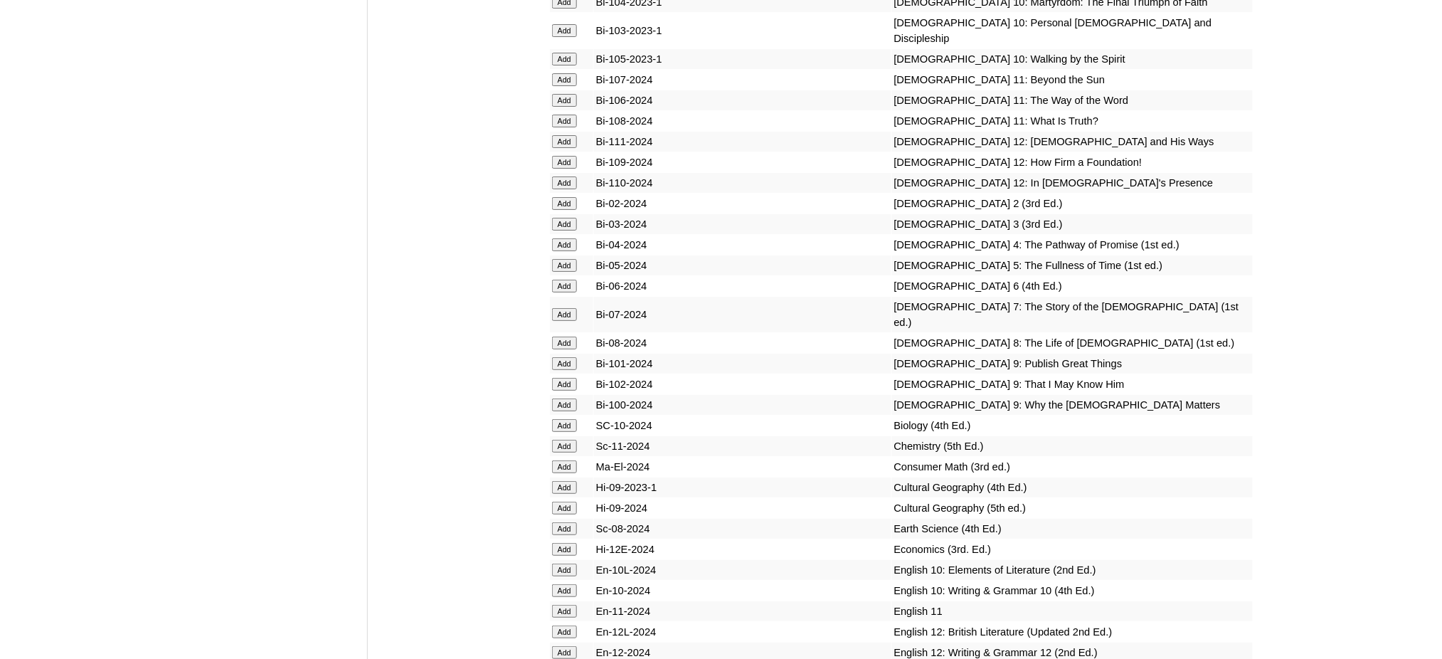
click at [554, 357] on input "Add" at bounding box center [564, 363] width 25 height 13
click at [574, 378] on input "Add" at bounding box center [564, 384] width 25 height 13
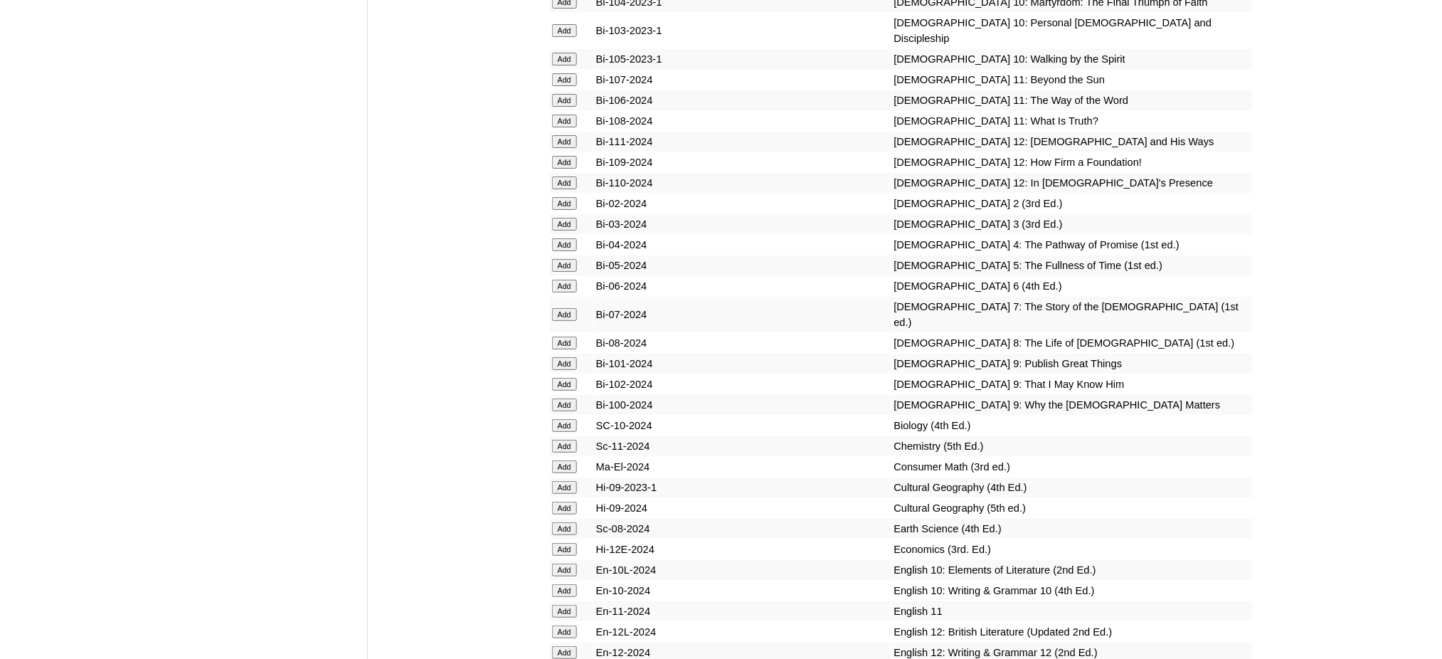
click at [574, 378] on input "Add" at bounding box center [564, 384] width 25 height 13
click at [571, 398] on input "Add" at bounding box center [564, 404] width 25 height 13
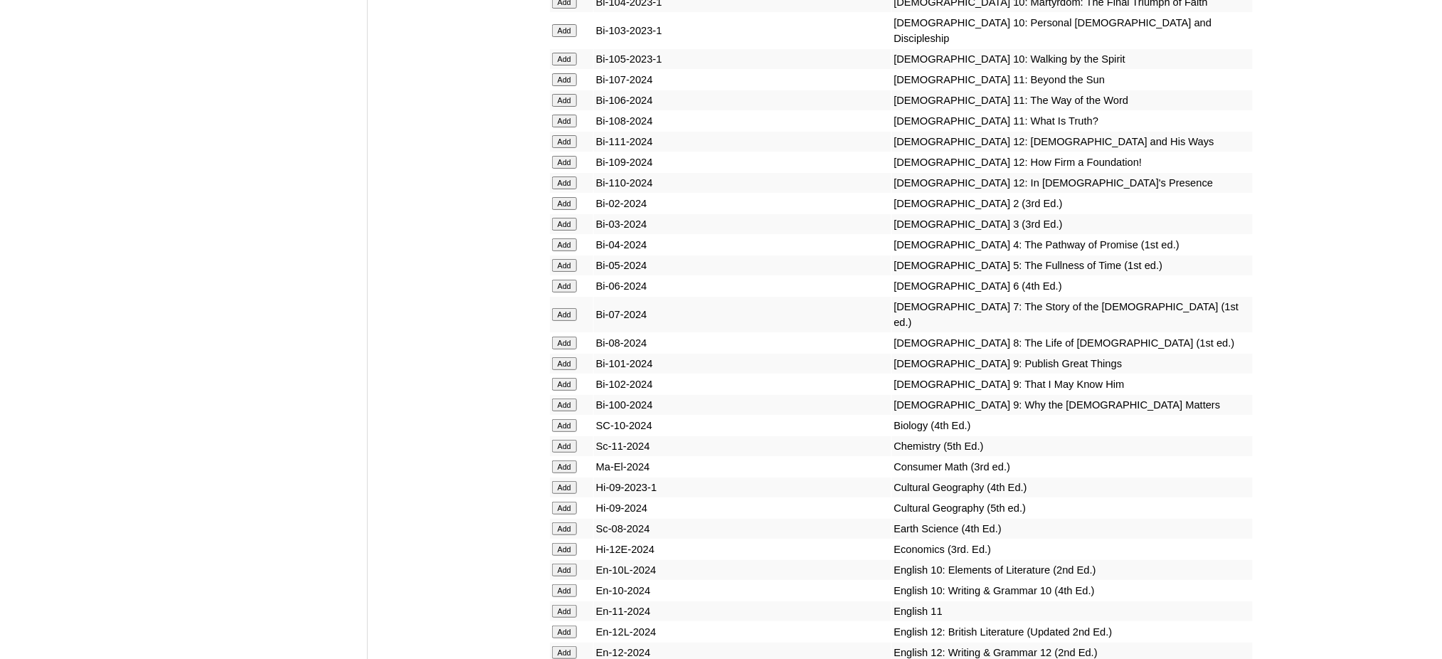
click at [571, 398] on input "Add" at bounding box center [564, 404] width 25 height 13
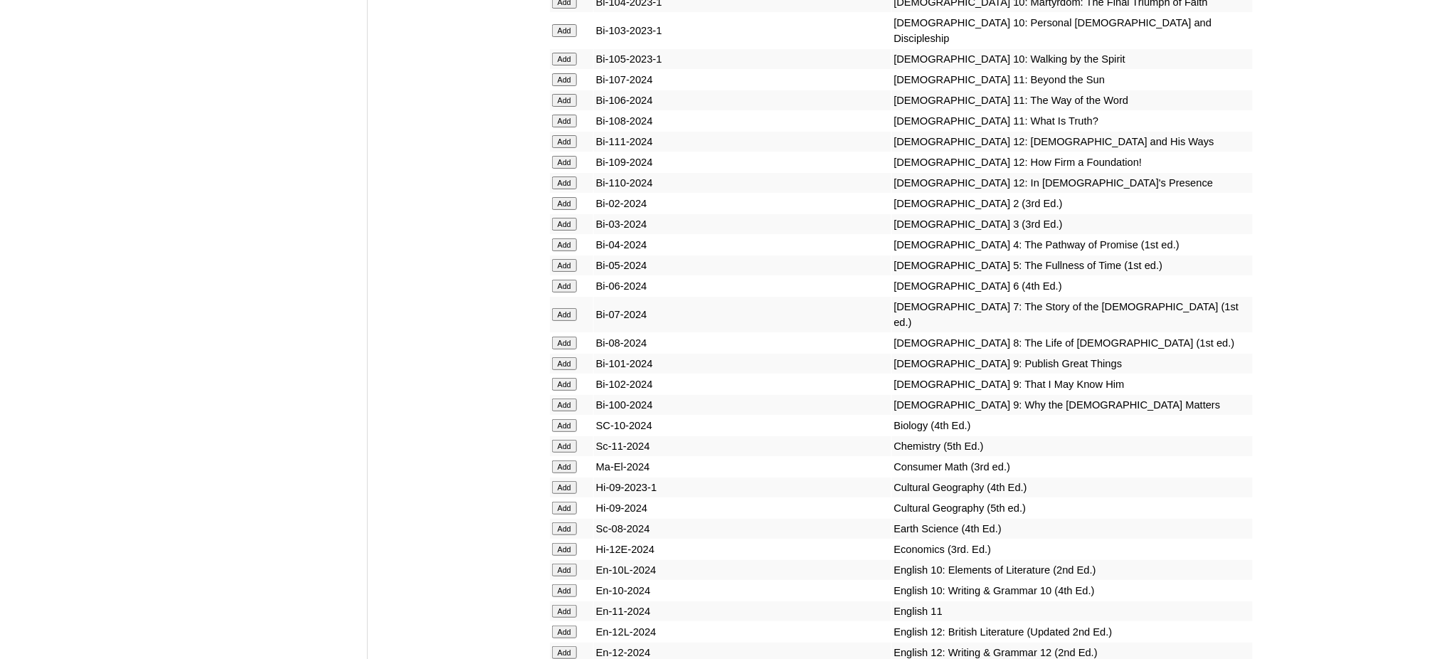
click at [571, 398] on input "Add" at bounding box center [564, 404] width 25 height 13
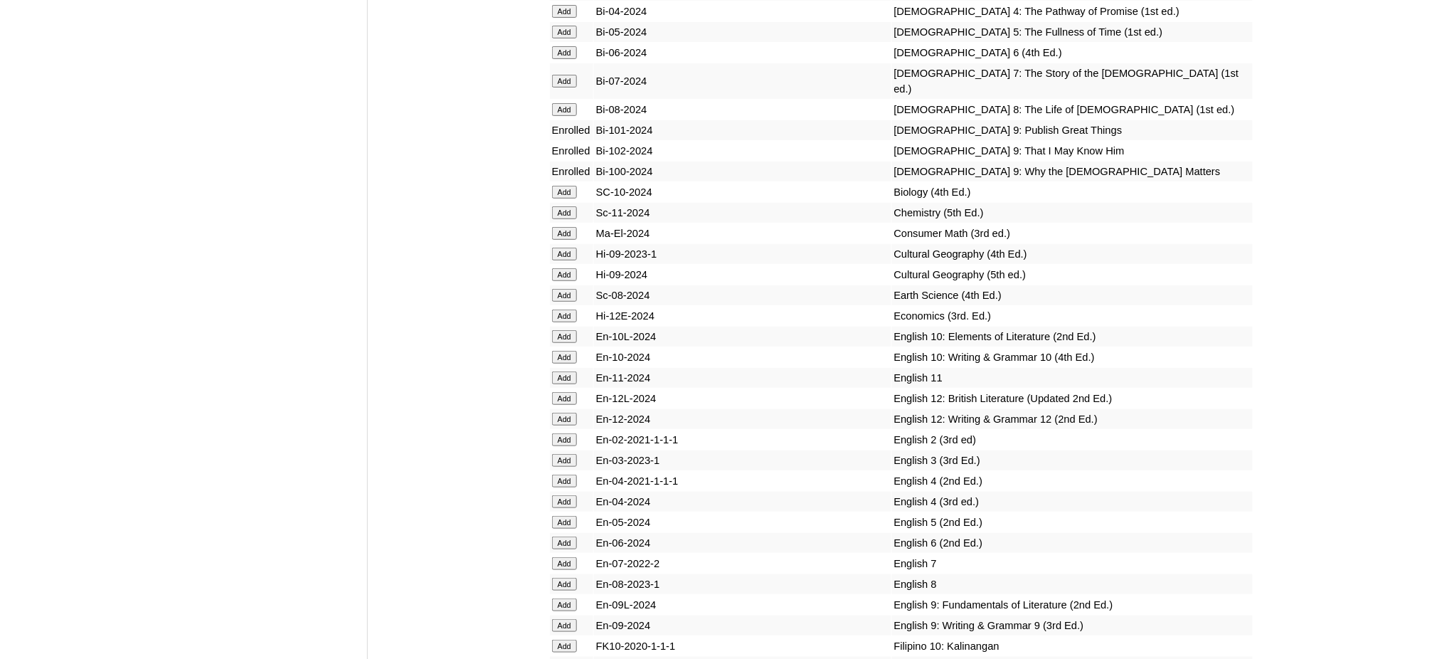
scroll to position [4173, 0]
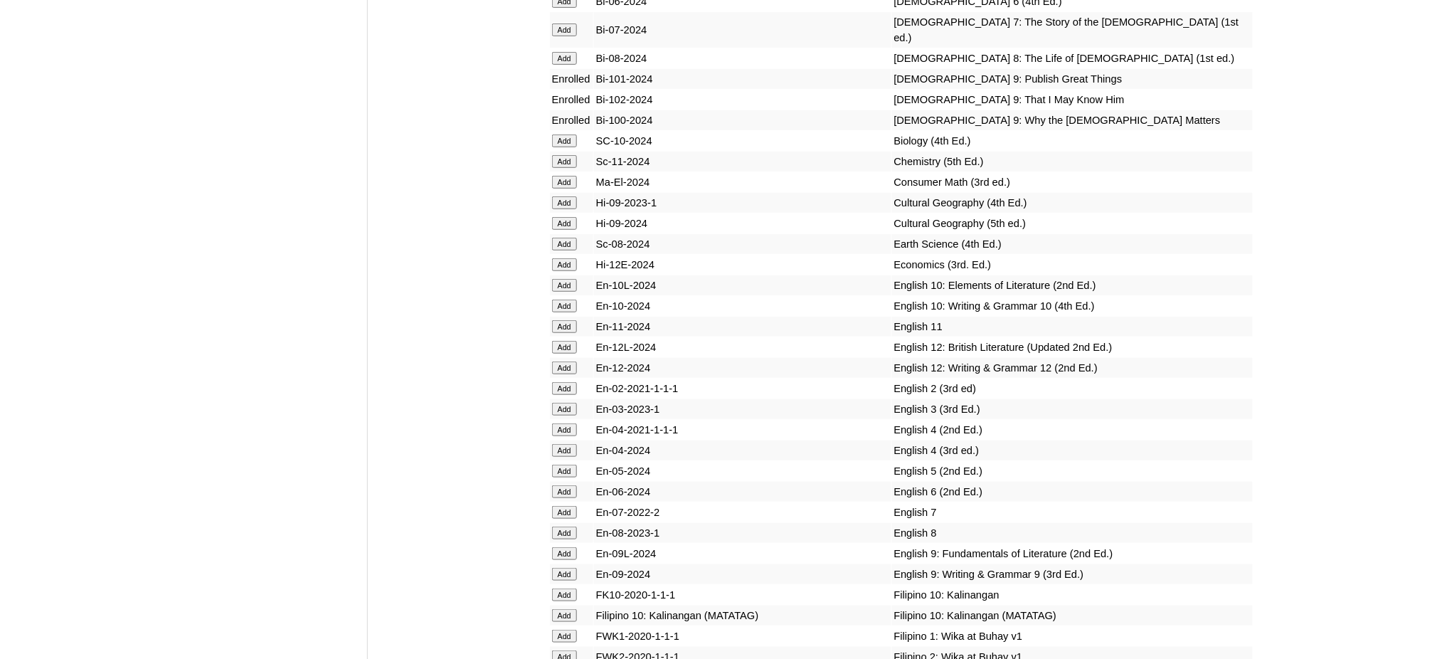
click at [563, 155] on input "Add" at bounding box center [564, 161] width 25 height 13
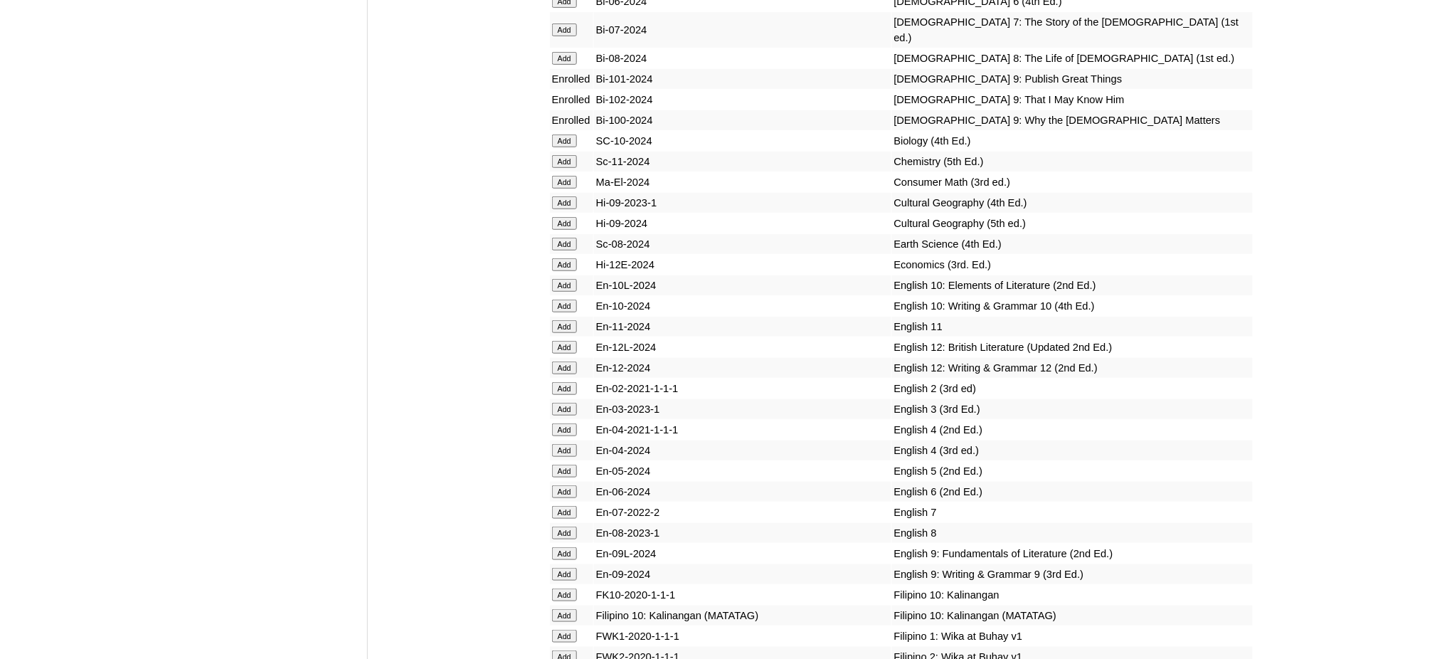
click at [563, 155] on input "Add" at bounding box center [564, 161] width 25 height 13
click at [572, 258] on input "Add" at bounding box center [564, 264] width 25 height 13
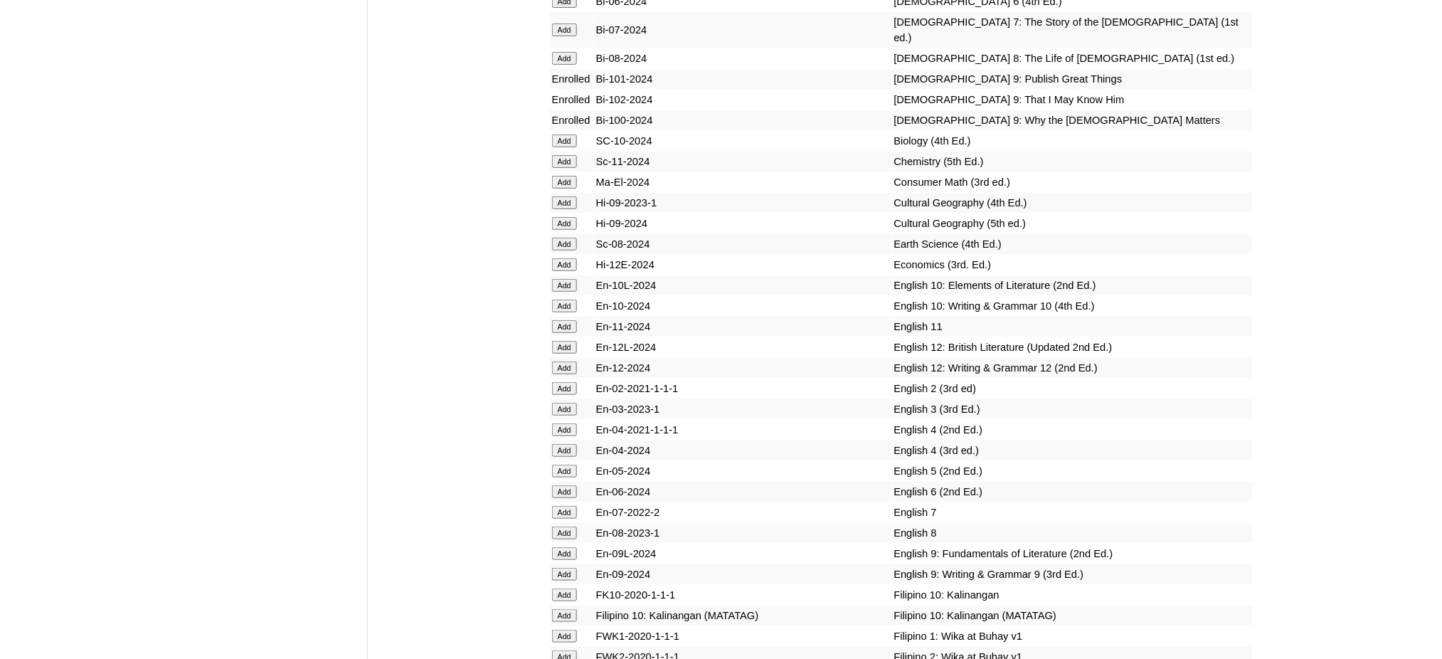
click at [572, 258] on input "Add" at bounding box center [564, 264] width 25 height 13
click at [556, 547] on input "Add" at bounding box center [564, 553] width 25 height 13
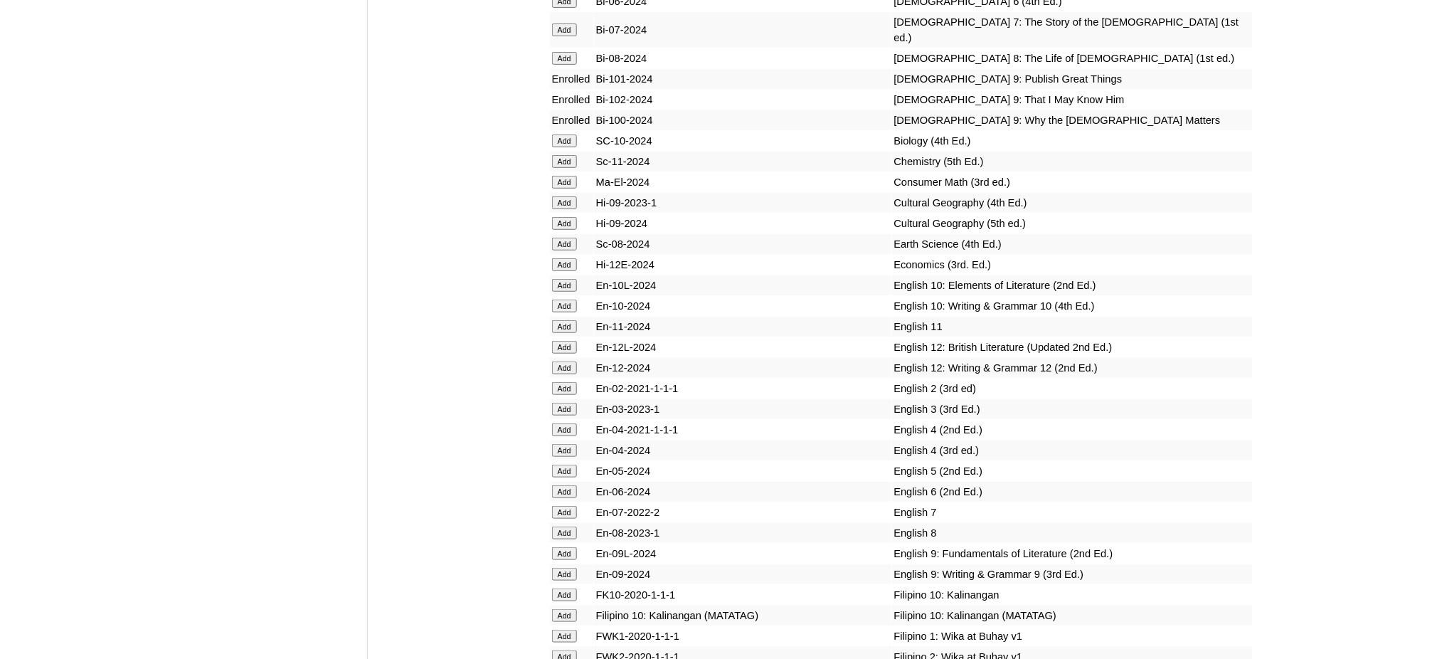
click at [556, 547] on input "Add" at bounding box center [564, 553] width 25 height 13
click at [566, 568] on input "Add" at bounding box center [564, 574] width 25 height 13
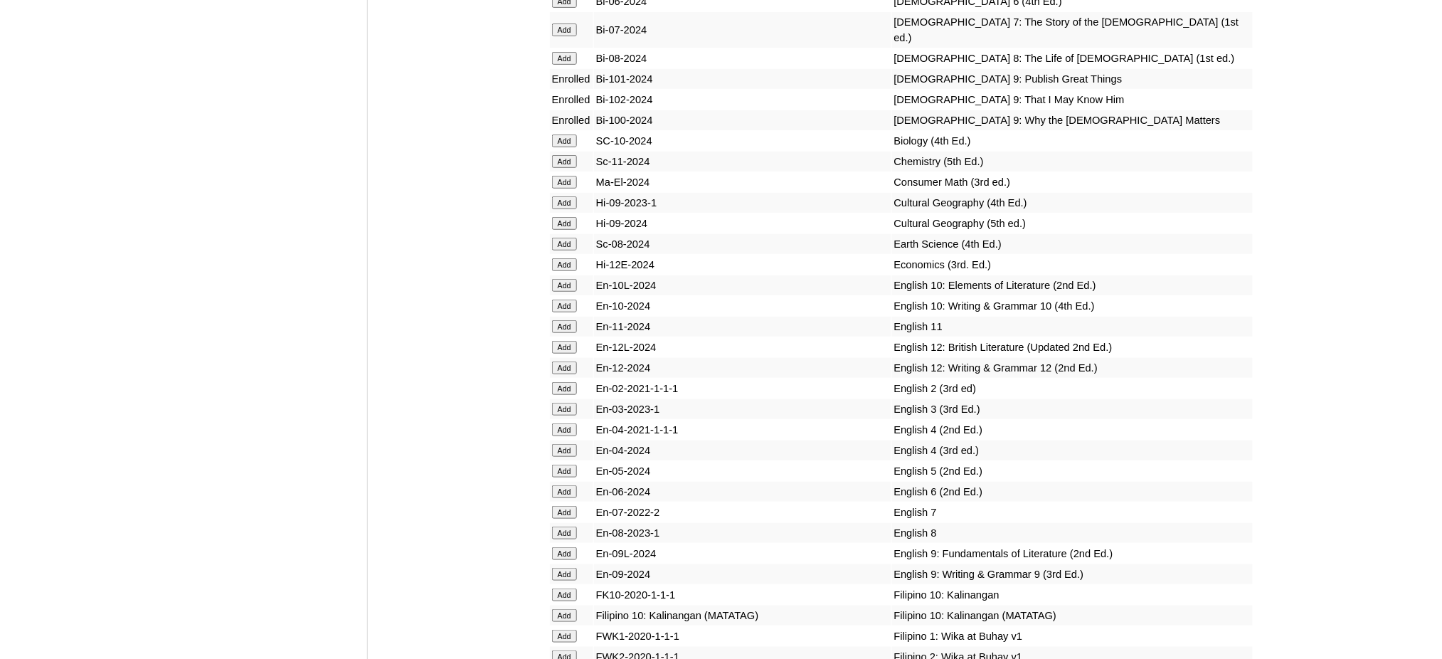
click at [566, 568] on input "Add" at bounding box center [564, 574] width 25 height 13
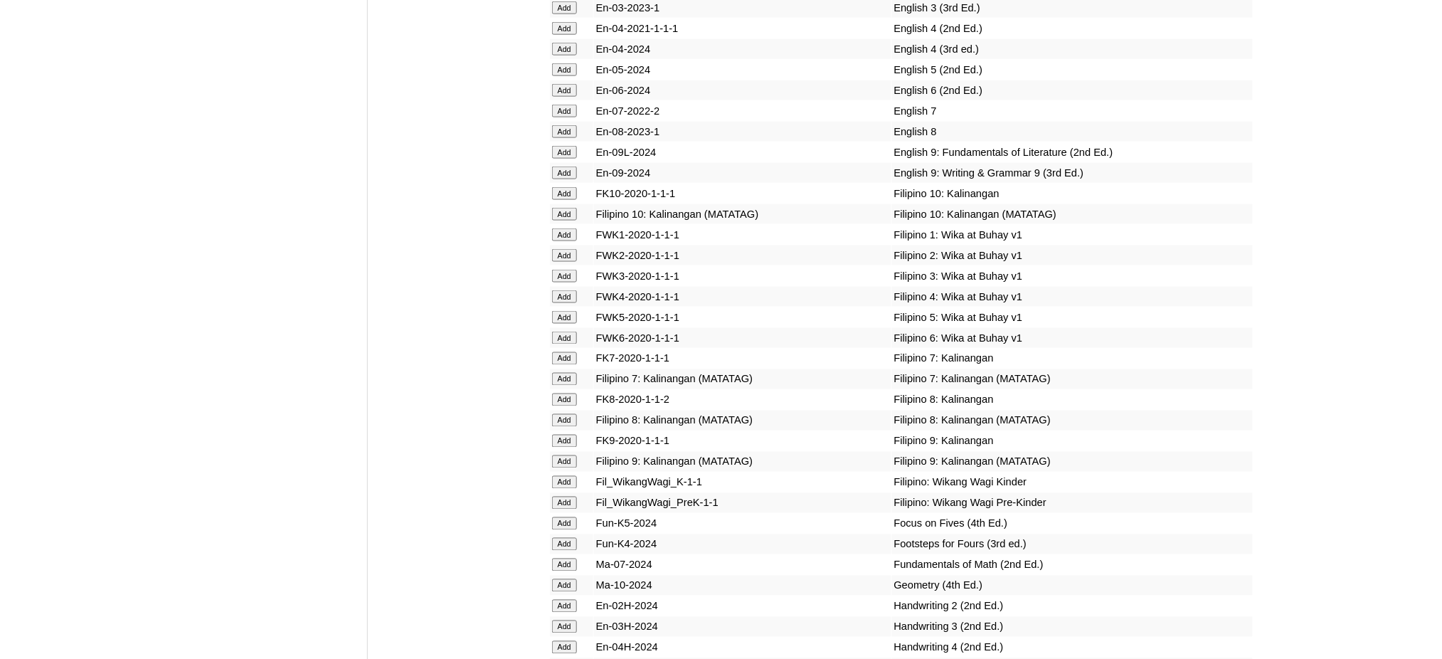
scroll to position [4648, 0]
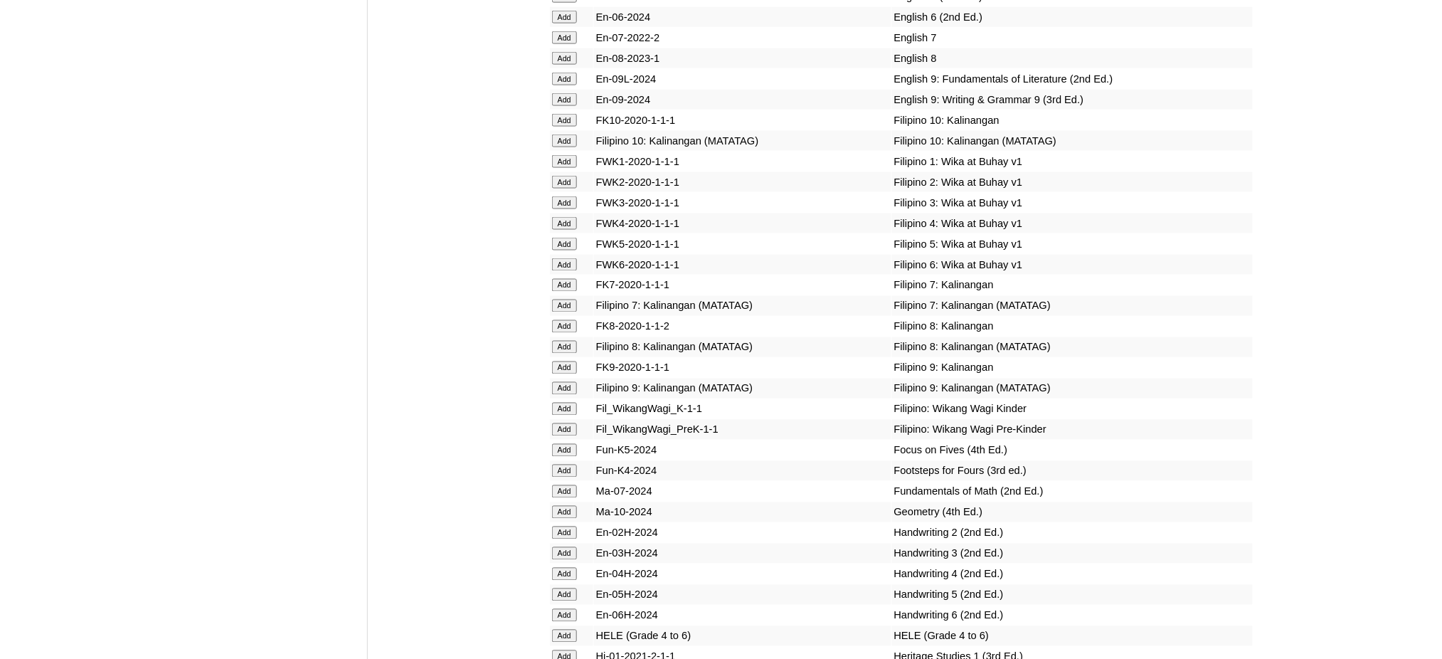
click at [571, 382] on input "Add" at bounding box center [564, 388] width 25 height 13
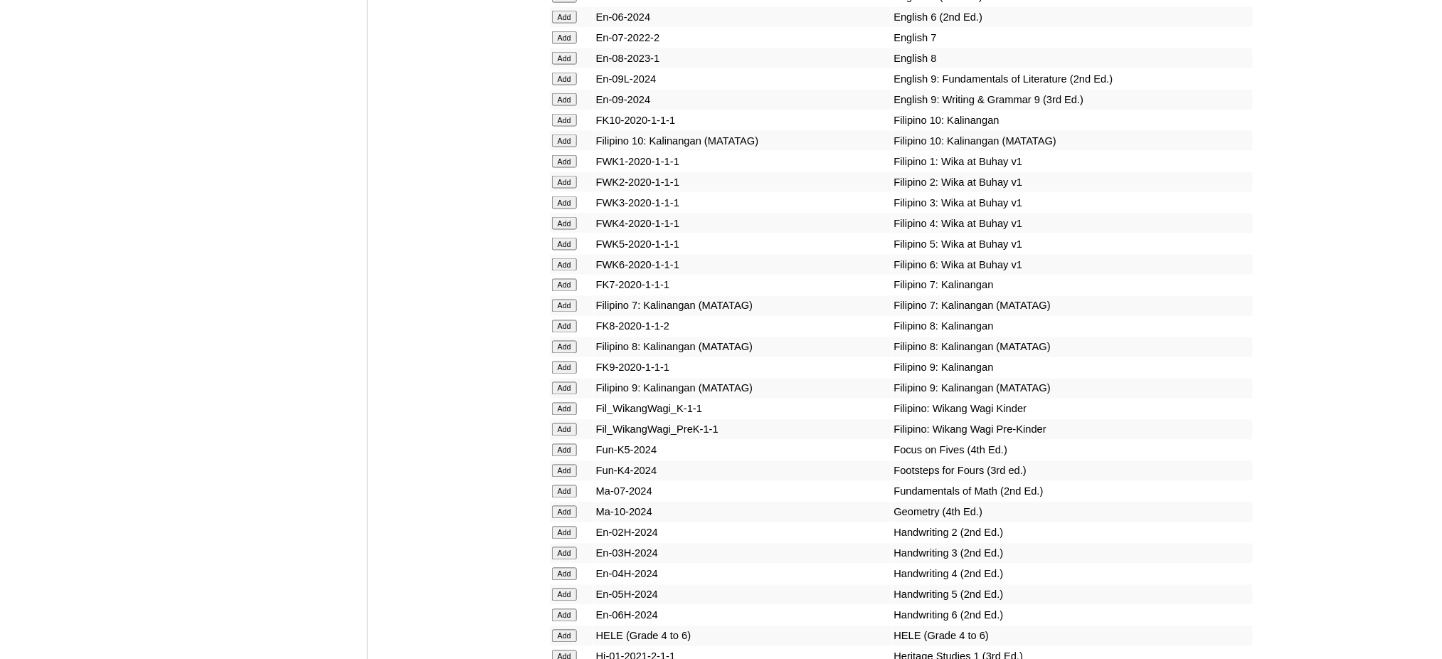
click at [571, 382] on input "Add" at bounding box center [564, 388] width 25 height 13
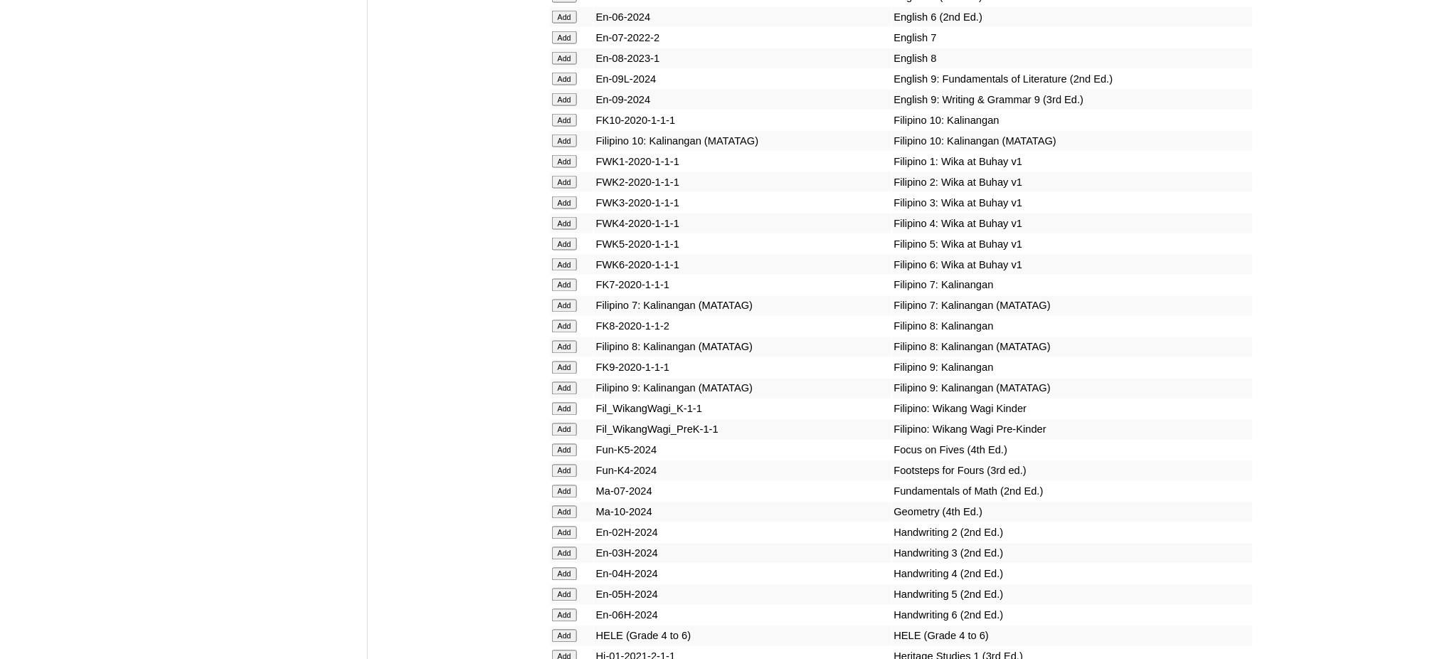
click at [571, 382] on input "Add" at bounding box center [564, 388] width 25 height 13
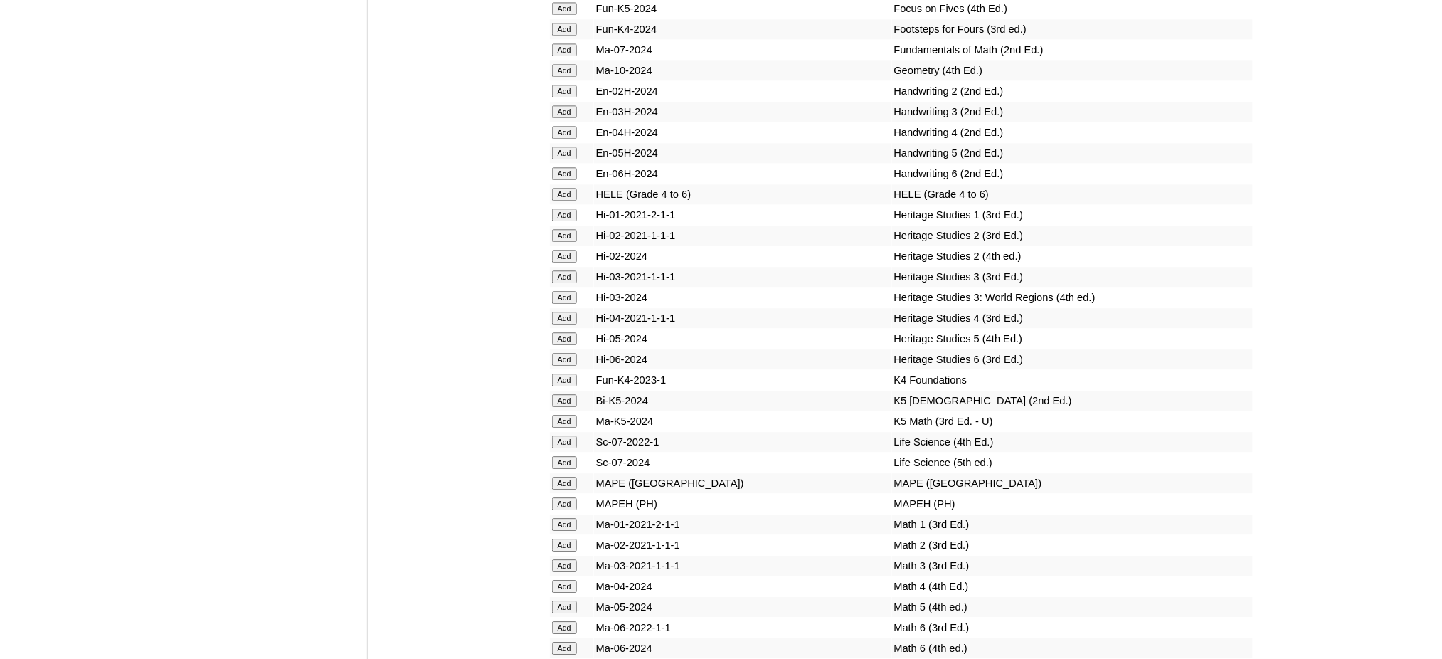
scroll to position [5122, 0]
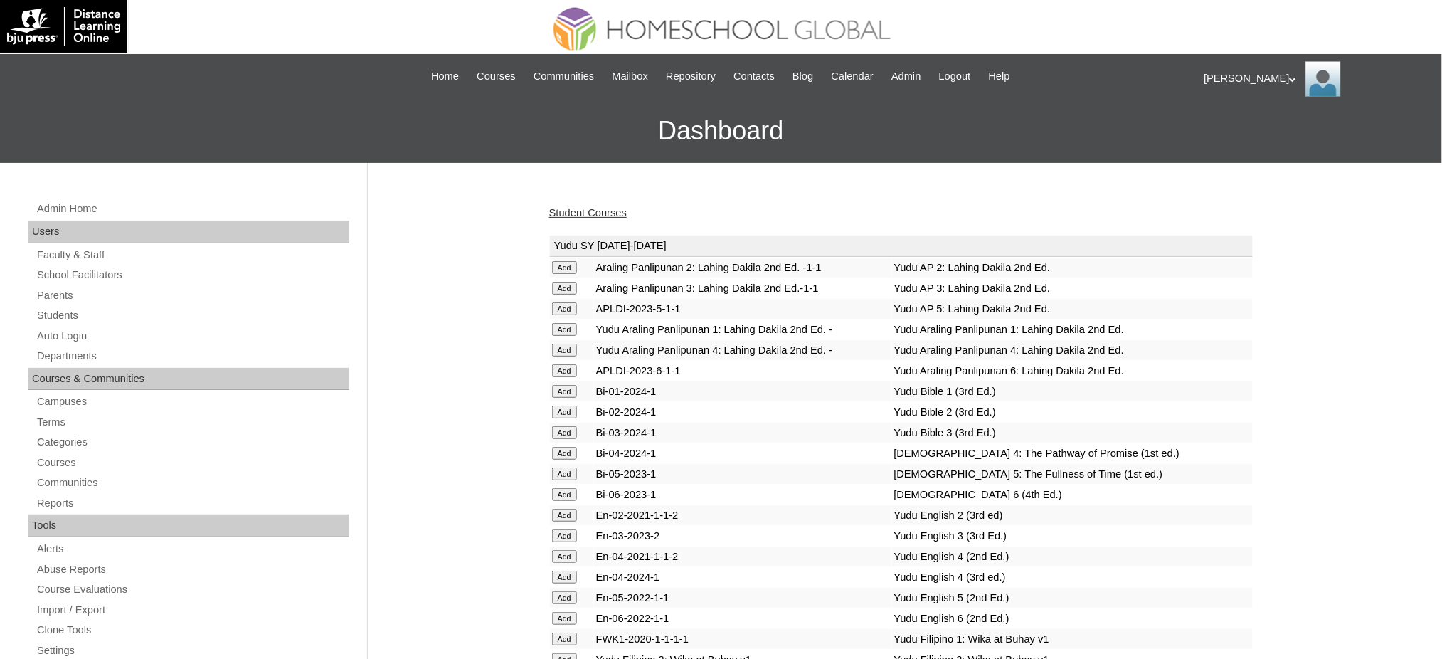
click at [600, 208] on link "Student Courses" at bounding box center [588, 212] width 78 height 11
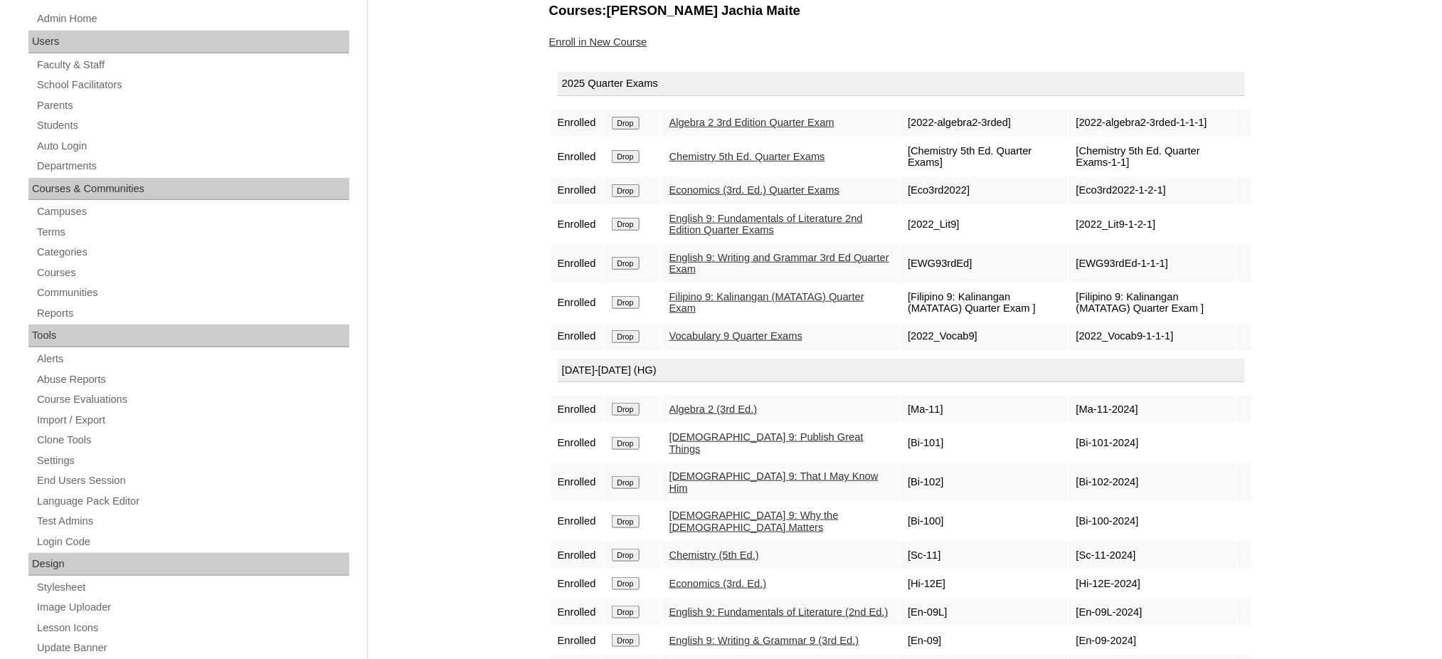
scroll to position [189, 0]
click at [630, 37] on link "Enroll in New Course" at bounding box center [598, 42] width 98 height 11
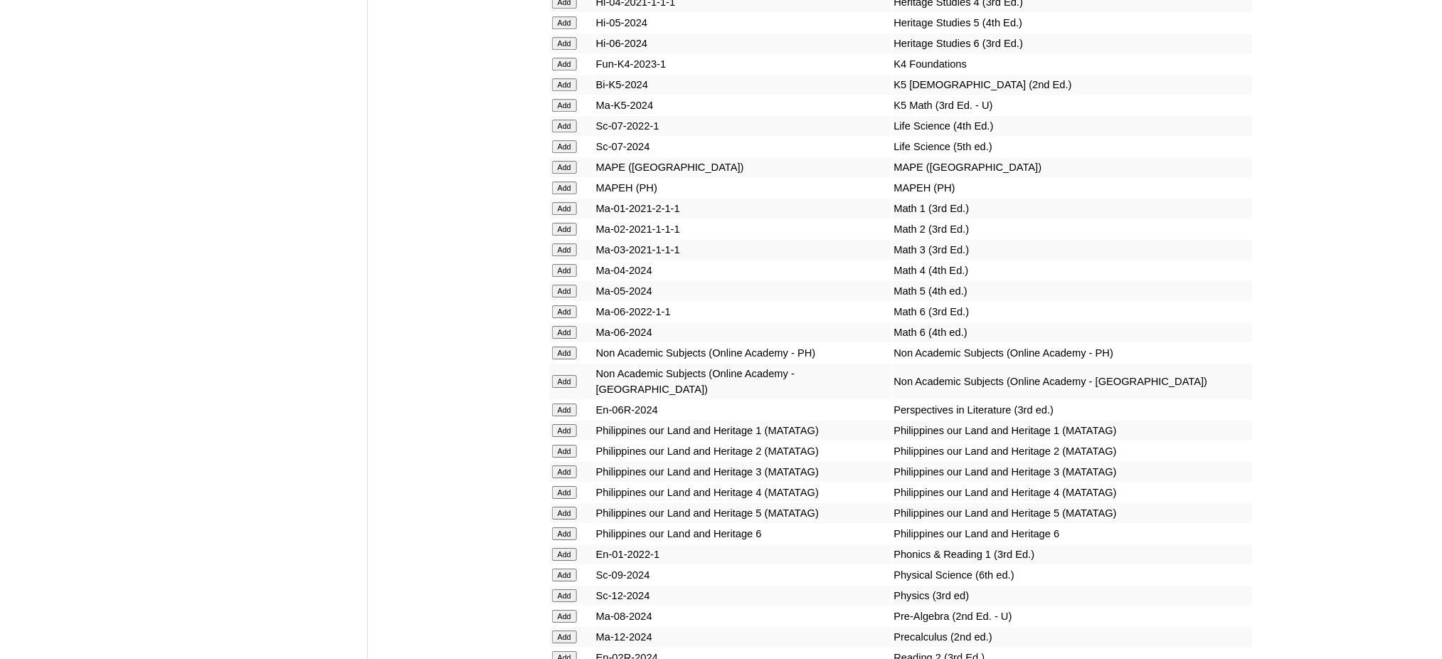
scroll to position [5407, 0]
click at [558, 180] on input "Add" at bounding box center [564, 186] width 25 height 13
click at [555, 180] on input "Add" at bounding box center [564, 186] width 25 height 13
click at [556, 180] on input "Add" at bounding box center [564, 186] width 25 height 13
click at [558, 180] on input "Add" at bounding box center [564, 186] width 25 height 13
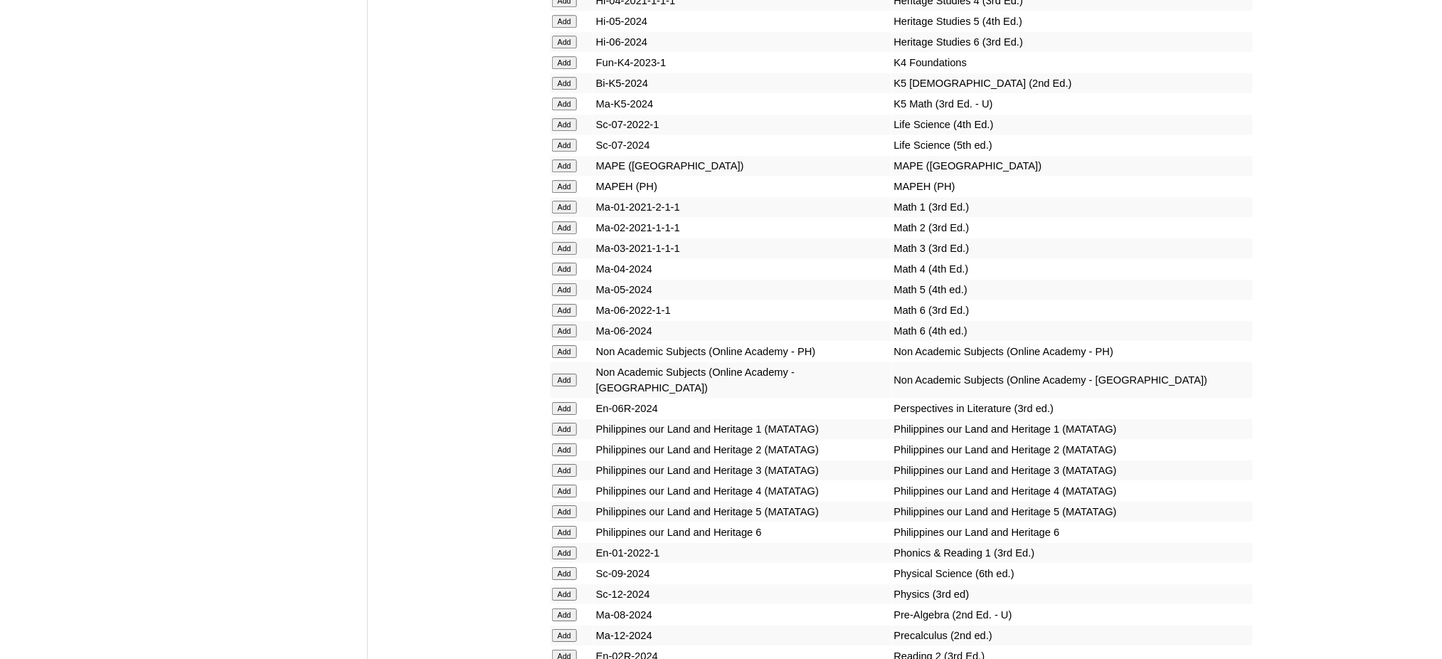
click at [561, 180] on input "Add" at bounding box center [564, 186] width 25 height 13
click at [563, 180] on input "Add" at bounding box center [564, 186] width 25 height 13
click at [561, 180] on input "Add" at bounding box center [564, 186] width 25 height 13
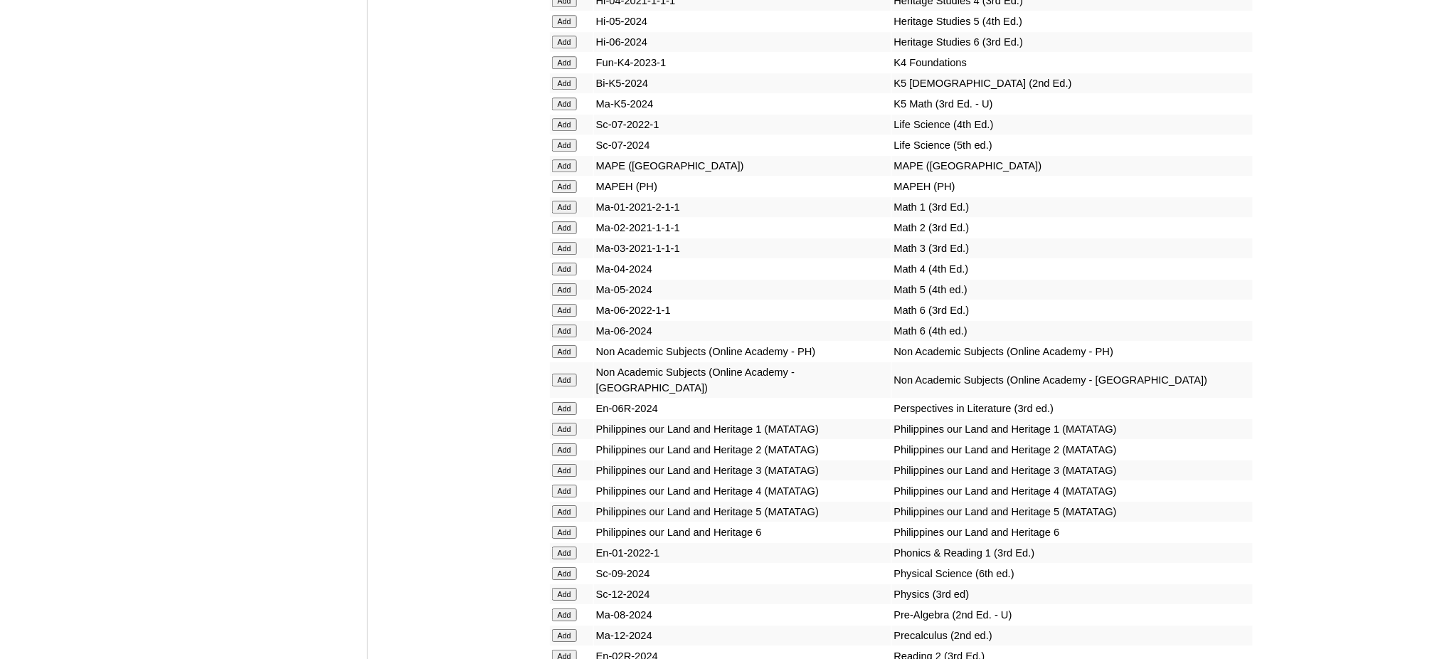
click at [561, 180] on input "Add" at bounding box center [564, 186] width 25 height 13
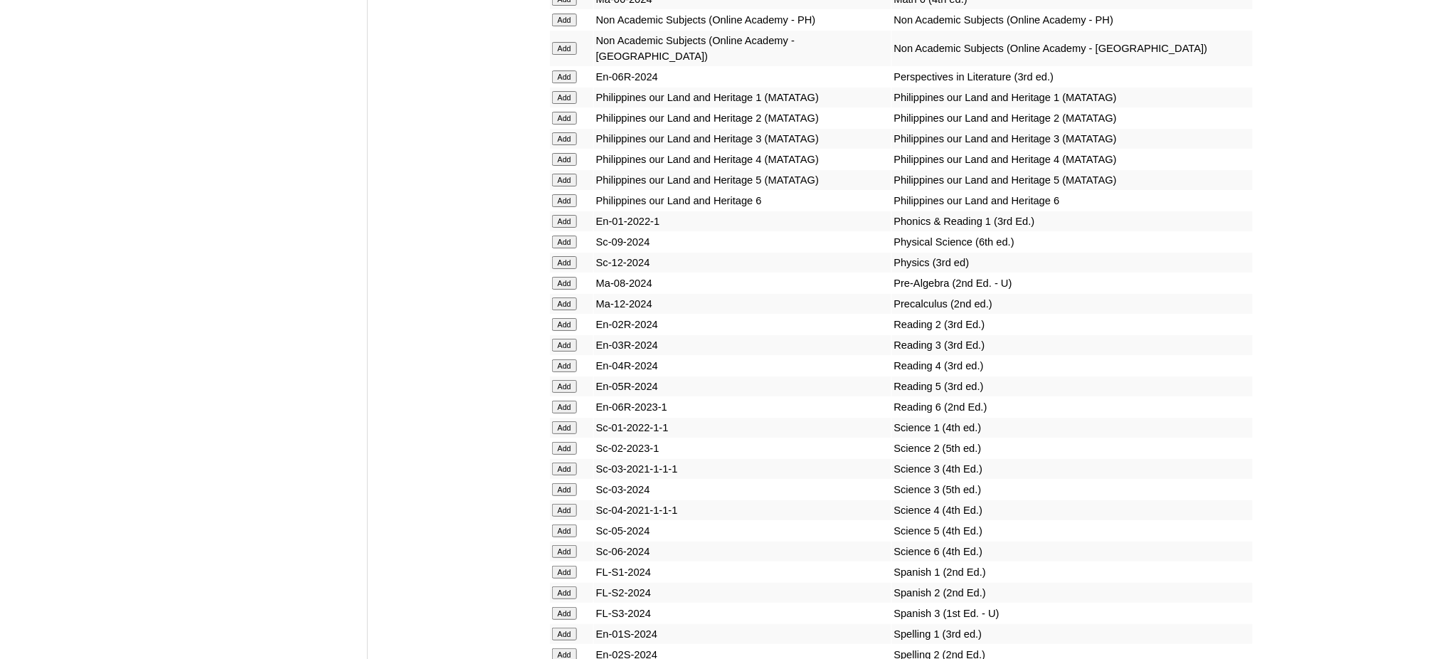
scroll to position [5976, 0]
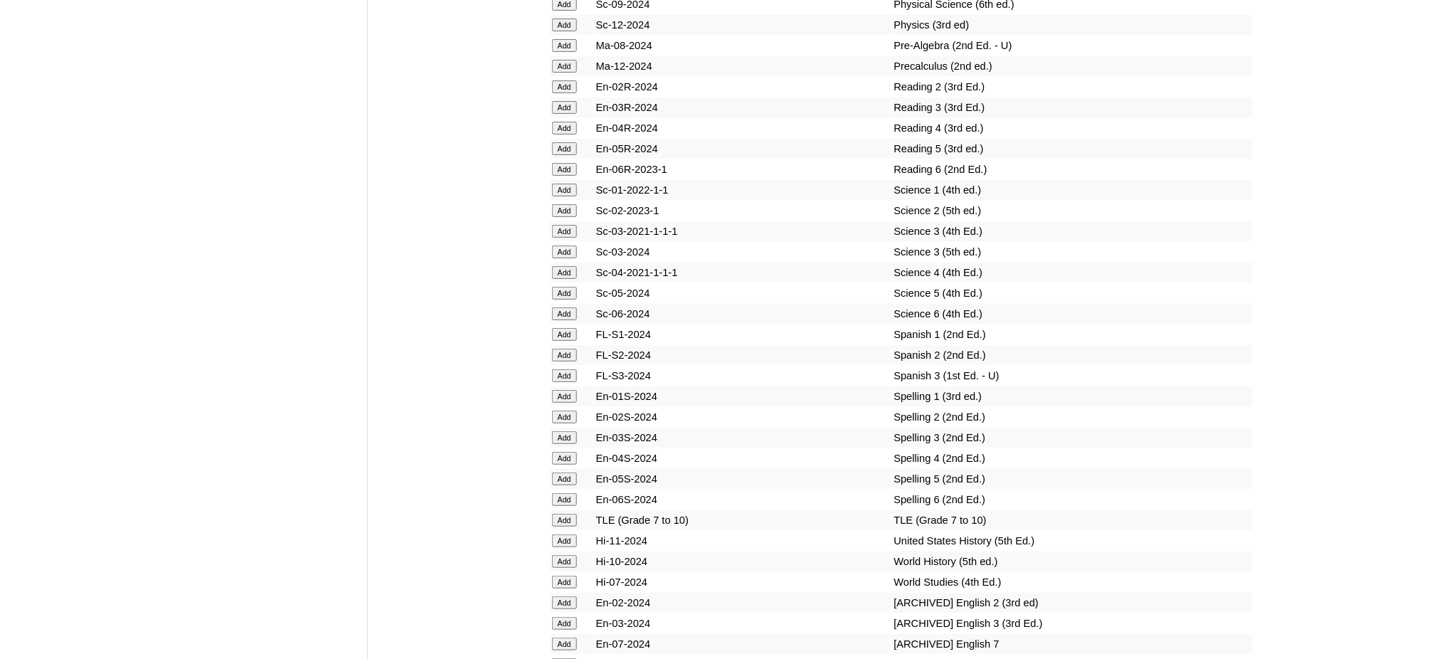
click at [566, 514] on input "Add" at bounding box center [564, 520] width 25 height 13
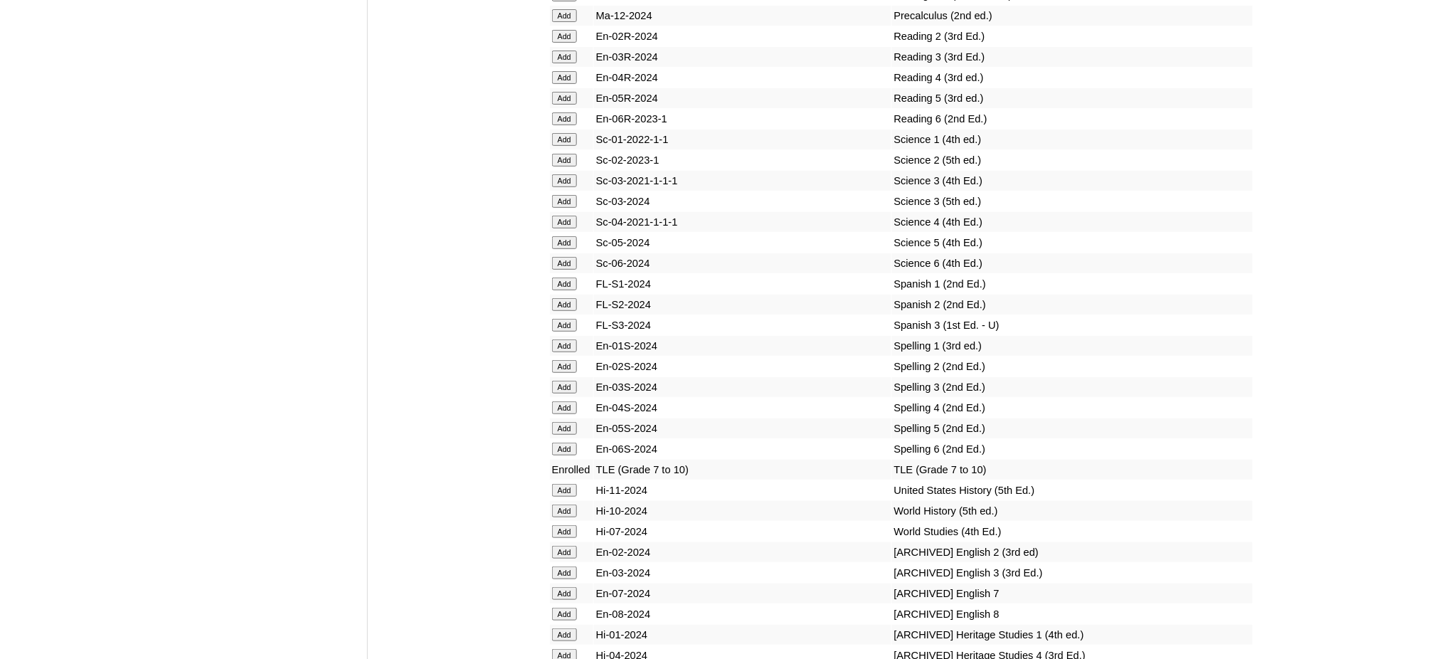
scroll to position [6071, 0]
